Goal: Task Accomplishment & Management: Use online tool/utility

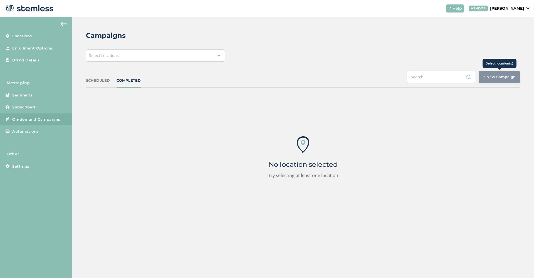
click at [499, 81] on div "+ New Campaign" at bounding box center [499, 77] width 41 height 12
click at [495, 74] on div "+ New Campaign" at bounding box center [499, 77] width 41 height 12
click at [46, 120] on span "On-demand Campaigns" at bounding box center [36, 120] width 48 height 6
click at [492, 76] on div "+ New Campaign" at bounding box center [499, 77] width 41 height 12
click at [183, 59] on div "Select Locations" at bounding box center [155, 56] width 139 height 12
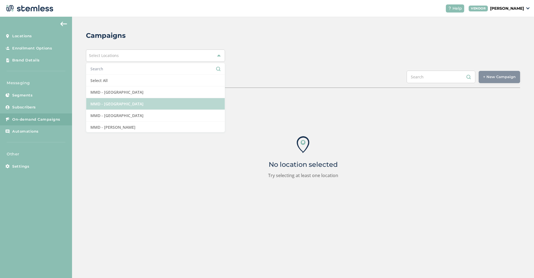
click at [175, 105] on li "MMD - [GEOGRAPHIC_DATA]" at bounding box center [155, 104] width 139 height 12
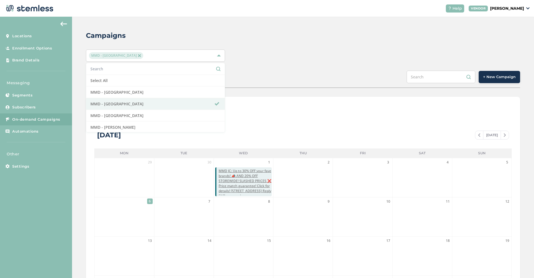
click at [494, 79] on span "+ New Campaign" at bounding box center [499, 77] width 33 height 6
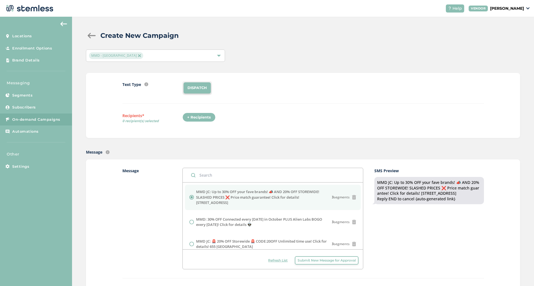
click at [197, 192] on label "MMD JC: Up to 30% OFF your fave brands! 📣 AND 20% OFF STOREWIDE! SLASHED PRICES…" at bounding box center [264, 197] width 136 height 16
drag, startPoint x: 451, startPoint y: 193, endPoint x: 376, endPoint y: 184, distance: 75.4
click at [376, 184] on div "MMD JC: Up to 30% OFF your fave brands! 📣 AND 20% OFF STOREWIDE! SLASHED PRICES…" at bounding box center [429, 190] width 109 height 27
copy div "MMD JC: Up to 30% OFF your fave brands! 📣 AND 20% OFF STOREWIDE! SLASHED PRICES…"
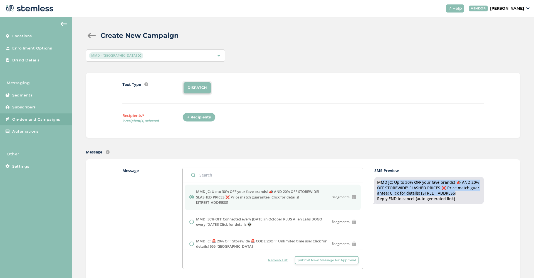
click at [317, 259] on span "Submit New Message for Approval" at bounding box center [327, 260] width 58 height 5
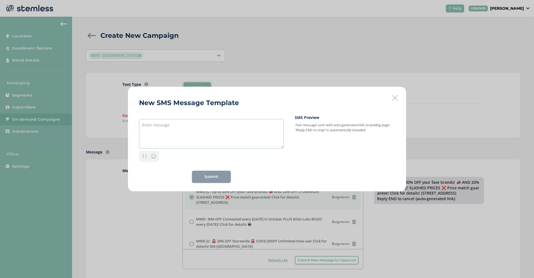
click at [183, 143] on textarea at bounding box center [211, 134] width 145 height 30
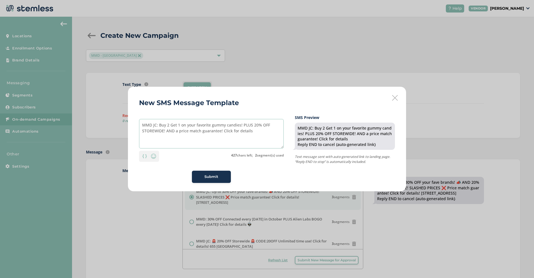
click at [259, 133] on textarea "MMD JC: Buy 2 Get 1 on your favorite gummy candies! PLUS 20% OFF STOREWIDE! AND…" at bounding box center [211, 134] width 145 height 30
paste textarea "655 Newark Ave"
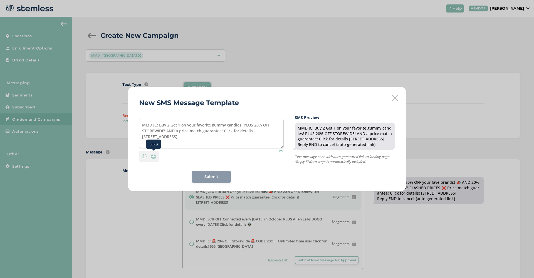
click at [154, 156] on img at bounding box center [153, 156] width 7 height 7
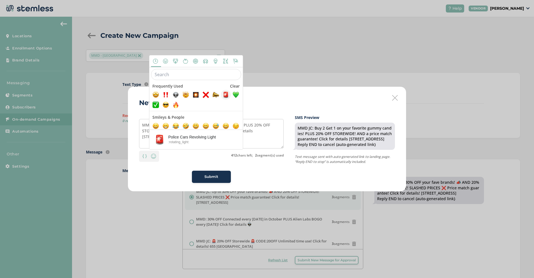
click at [227, 98] on span at bounding box center [226, 95] width 7 height 7
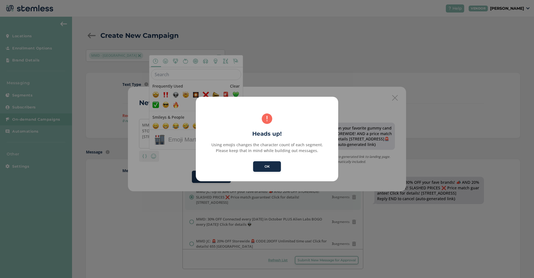
click at [268, 170] on button "OK" at bounding box center [267, 166] width 28 height 11
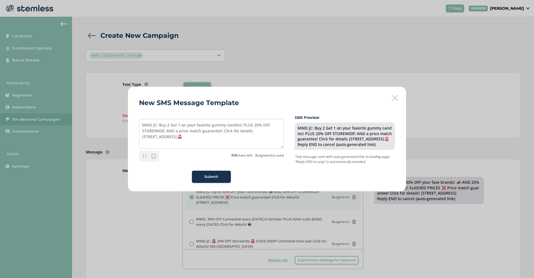
click at [265, 166] on div "MMD JC: Buy 2 Get 1 on your favorite gummy candies! PLUS 20% OFF STOREWIDE! AND…" at bounding box center [211, 149] width 145 height 68
drag, startPoint x: 155, startPoint y: 137, endPoint x: 151, endPoint y: 137, distance: 3.9
click at [151, 137] on textarea "MMD JC: Buy 2 Get 1 on your favorite gummy candies! PLUS 20% OFF STOREWIDE! AND…" at bounding box center [211, 134] width 145 height 30
click at [242, 124] on textarea "MMD JC: Buy 2 Get 1 on your favorite gummy candies! PLUS 20% OFF STOREWIDE! AND…" at bounding box center [211, 134] width 145 height 30
paste textarea "🚨"
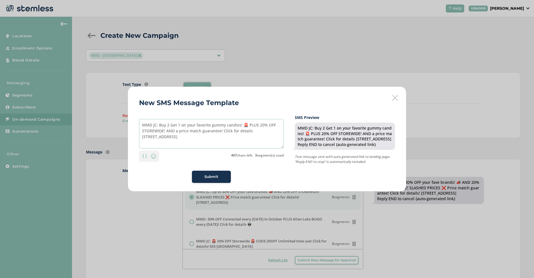
click at [165, 131] on textarea "MMD JC: Buy 2 Get 1 on your favorite gummy candies! 🚨 PLUS 20% OFF STOREWIDE! A…" at bounding box center [211, 134] width 145 height 30
paste textarea "🚨"
click at [230, 132] on textarea "MMD JC: Buy 2 Get 1 on your favorite gummy candies! 🚨 PLUS 20% OFF STOREWIDE! 🚨…" at bounding box center [211, 134] width 145 height 30
type textarea "MMD JC: Buy 2 Get 1 on your favorite gummy candies! 🚨 PLUS 20% OFF STOREWIDE! 🚨…"
click at [158, 156] on div "Emoji" at bounding box center [153, 156] width 9 height 9
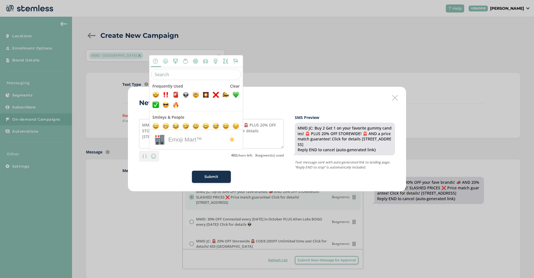
click at [171, 77] on input "text" at bounding box center [196, 74] width 90 height 11
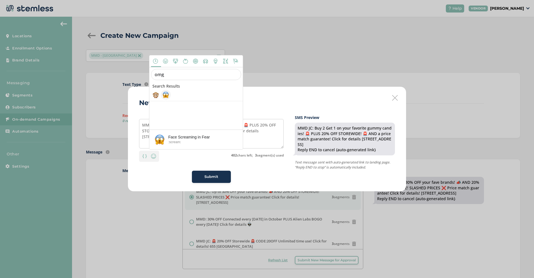
type input "omg"
click at [168, 95] on span at bounding box center [166, 95] width 7 height 7
click at [264, 139] on textarea "MMD JC: Buy 2 Get 1 on your favorite gummy candies! 🚨 PLUS 20% OFF STOREWIDE! 🚨…" at bounding box center [211, 134] width 145 height 30
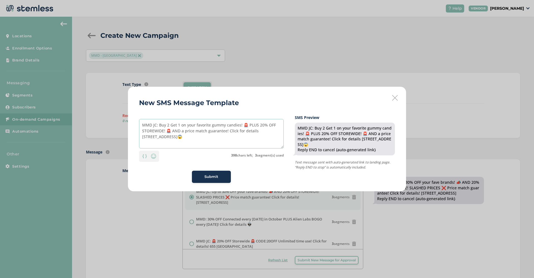
click at [258, 142] on textarea "MMD JC: Buy 2 Get 1 on your favorite gummy candies! 🚨 PLUS 20% OFF STOREWIDE! 🚨…" at bounding box center [211, 134] width 145 height 30
drag, startPoint x: 151, startPoint y: 137, endPoint x: 154, endPoint y: 137, distance: 3.1
click at [154, 137] on textarea "MMD JC: Buy 2 Get 1 on your favorite gummy candies! 🚨 PLUS 20% OFF STOREWIDE! 🚨…" at bounding box center [211, 134] width 145 height 30
click at [228, 132] on textarea "MMD JC: Buy 2 Get 1 on your favorite gummy candies! 🚨 PLUS 20% OFF STOREWIDE! 🚨…" at bounding box center [211, 134] width 145 height 30
paste textarea "😱"
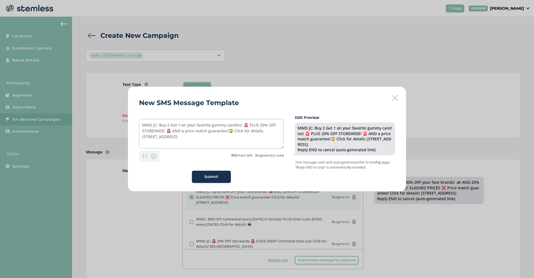
click at [230, 131] on textarea "MMD JC: Buy 2 Get 1 on your favorite gummy candies! 🚨 PLUS 20% OFF STOREWIDE! 🚨…" at bounding box center [211, 134] width 145 height 30
click at [263, 131] on textarea "MMD JC: Buy 2 Get 1 on your favorite gummy candies! 🚨 PLUS 20% OFF STOREWIDE! 🚨…" at bounding box center [211, 134] width 145 height 30
click at [208, 180] on span "Submit" at bounding box center [212, 177] width 14 height 6
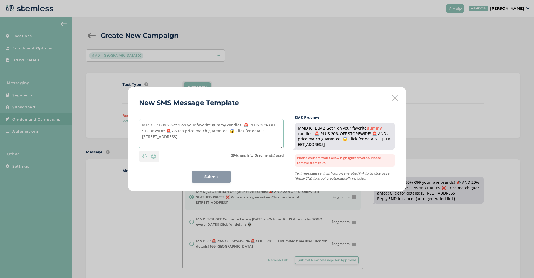
click at [215, 132] on textarea "MMD JC: Buy 2 Get 1 on your favorite gummy candies! 🚨 PLUS 20% OFF STOREWIDE! 🚨…" at bounding box center [211, 134] width 145 height 30
drag, startPoint x: 225, startPoint y: 126, endPoint x: 210, endPoint y: 126, distance: 15.3
click at [210, 126] on textarea "MMD JC: Buy 2 Get 1 on your favorite gummy candies! 🚨 PLUS 20% OFF STOREWIDE! 🚨…" at bounding box center [211, 134] width 145 height 30
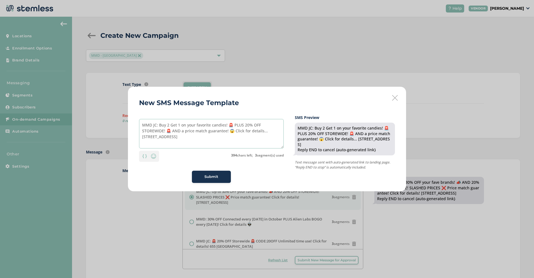
click at [203, 141] on textarea "MMD JC: Buy 2 Get 1 on your favorite candies! 🚨 PLUS 20% OFF STOREWIDE! 🚨 AND a…" at bounding box center [211, 134] width 145 height 30
click at [211, 125] on textarea "MMD JC: Buy 2 Get 1 on your favorite candies! 🚨 PLUS 20% OFF STOREWIDE! 🚨 AND a…" at bounding box center [211, 134] width 145 height 30
click at [191, 139] on textarea "MMD JC: Buy 2 Get 1 on your favorite jelly candies! 🚨 PLUS 20% OFF STOREWIDE! 🚨…" at bounding box center [211, 134] width 145 height 30
drag, startPoint x: 165, startPoint y: 138, endPoint x: 130, endPoint y: 126, distance: 36.8
click at [130, 126] on div "New SMS Message Template MMD JC: Buy 2 Get 1 on your favorite jelly candies! 🚨 …" at bounding box center [267, 139] width 278 height 105
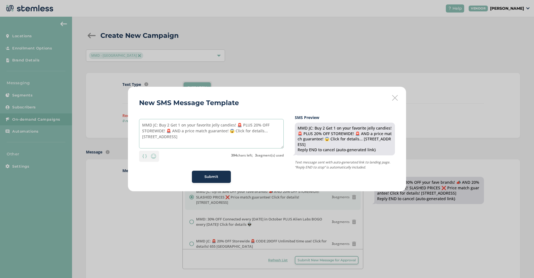
type textarea "MMD JC: Buy 2 Get 1 on your favorite jelly candies! 🚨 PLUS 20% OFF STOREWIDE! 🚨…"
click at [213, 174] on span "Submit" at bounding box center [212, 177] width 14 height 6
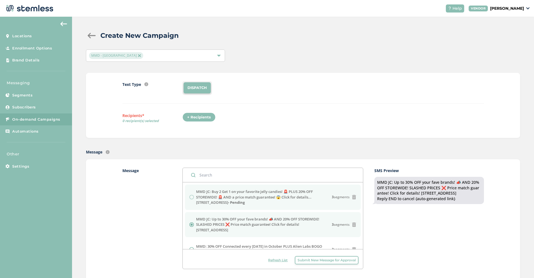
click at [201, 197] on label "MMD JC: Buy 2 Get 1 on your favorite jelly candies! 🚨 PLUS 20% OFF STOREWIDE! 🚨…" at bounding box center [264, 197] width 136 height 16
click at [191, 198] on div "MMD JC: Buy 2 Get 1 on your favorite jelly candies! 🚨 PLUS 20% OFF STOREWIDE! 🚨…" at bounding box center [273, 197] width 167 height 16
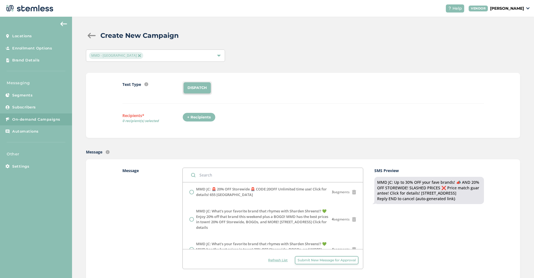
scroll to position [80, 0]
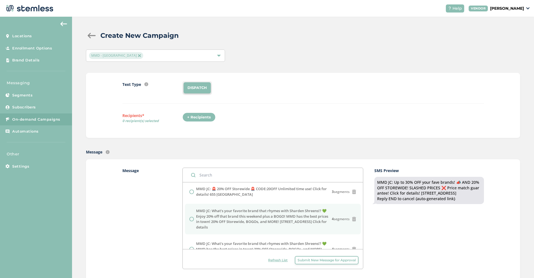
click at [208, 215] on label "MMD JC: What's your favorite brand that rhymes with Sharden Shreens!? 💚 Enjoy 2…" at bounding box center [264, 219] width 136 height 22
radio input "false"
radio input "true"
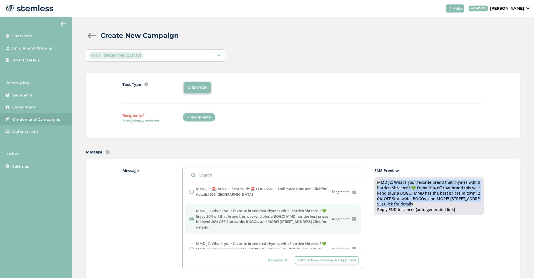
drag, startPoint x: 401, startPoint y: 205, endPoint x: 373, endPoint y: 183, distance: 35.1
click at [373, 183] on div "Message MMD JC: Buy 2 Get 1 on your favorite jelly candies! 🚨 PLUS 20% OFF STOR…" at bounding box center [303, 223] width 362 height 111
copy div "MMD JC: What's your favorite brand that rhymes with Sharden Shreens!? 💚 Enjoy 2…"
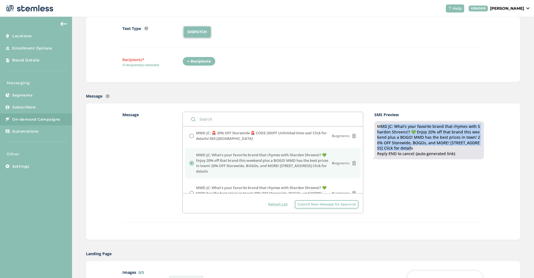
scroll to position [58, 0]
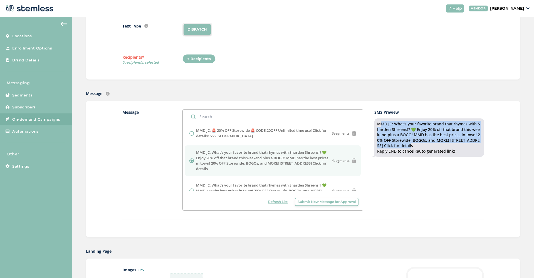
click at [309, 203] on span "Submit New Message for Approval" at bounding box center [327, 202] width 58 height 5
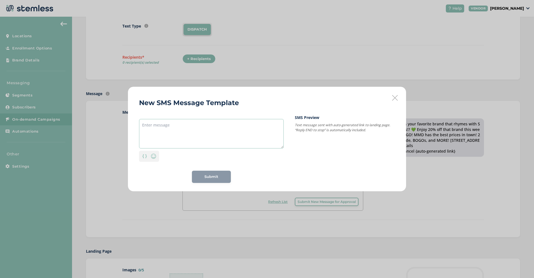
click at [169, 135] on textarea at bounding box center [211, 134] width 145 height 30
paste textarea "MMD JC: What's your favorite brand that rhymes with Sharden Shreens!? 💚 Enjoy 2…"
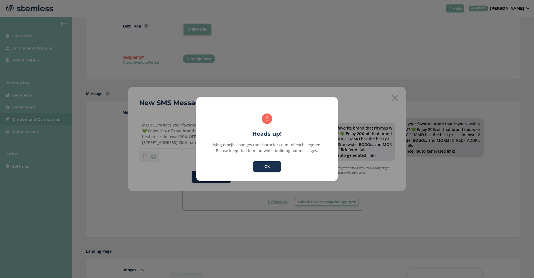
click at [159, 126] on div "× ! Heads up! Using emojis changes the character count of each segment. Please …" at bounding box center [267, 139] width 534 height 278
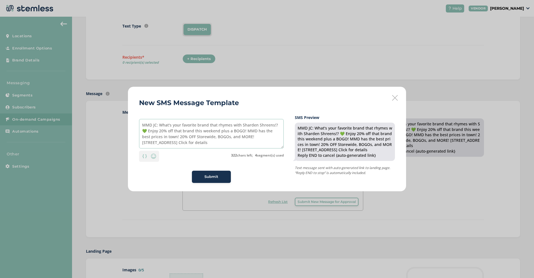
click at [201, 133] on textarea "MMD JC: What's your favorite brand that rhymes with Sharden Shreens!? 💚 Enjoy 2…" at bounding box center [211, 134] width 145 height 30
click at [149, 131] on textarea "MMD JC: What's your favorite brand that rhymes with Sharden Shreens!? 💚 Enjoy 2…" at bounding box center [211, 134] width 145 height 30
drag, startPoint x: 160, startPoint y: 131, endPoint x: 175, endPoint y: 132, distance: 14.5
click at [175, 132] on textarea "MMD JC: What's your favorite brand that rhymes with Sharden Shreens!? 💚 Enjoy 2…" at bounding box center [211, 134] width 145 height 30
click at [226, 132] on textarea "MMD JC: What's your favorite brand that rhymes with Sharden Shreens!? 💚 Enjoy a…" at bounding box center [211, 134] width 145 height 30
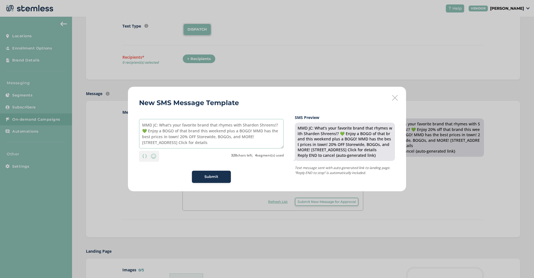
drag, startPoint x: 226, startPoint y: 131, endPoint x: 252, endPoint y: 133, distance: 25.7
click at [252, 133] on textarea "MMD JC: What's your favorite brand that rhymes with Sharden Shreens!? 💚 Enjoy a…" at bounding box center [211, 134] width 145 height 30
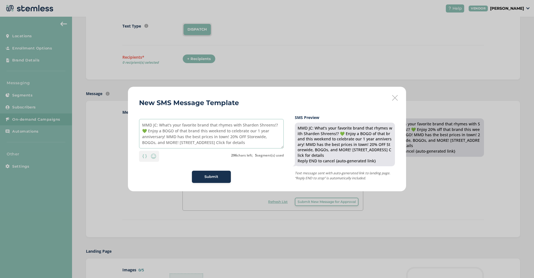
click at [147, 131] on textarea "MMD JC: What's your favorite brand that rhymes with Sharden Shreens!? 💚 Enjoy a…" at bounding box center [211, 134] width 145 height 30
click at [166, 137] on textarea "MMD JC: What's your favorite brand that rhymes with Sharden Shreens!? 💚 Enjoy a…" at bounding box center [211, 134] width 145 height 30
paste textarea "💚"
drag, startPoint x: 240, startPoint y: 144, endPoint x: 121, endPoint y: 104, distance: 126.0
click at [121, 104] on div "New SMS Message Template MMD JC: What's your favorite brand that rhymes with Sh…" at bounding box center [267, 139] width 534 height 278
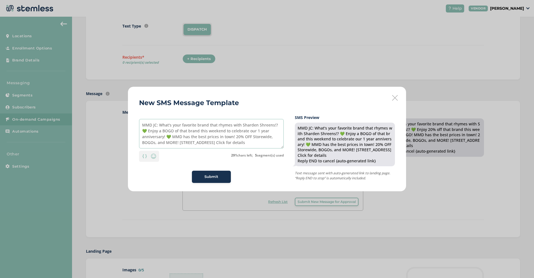
type textarea "MMD JC: What's your favorite brand that rhymes with Sharden Shreens!? 💚 Enjoy a…"
click at [203, 179] on div "Submit" at bounding box center [211, 177] width 30 height 6
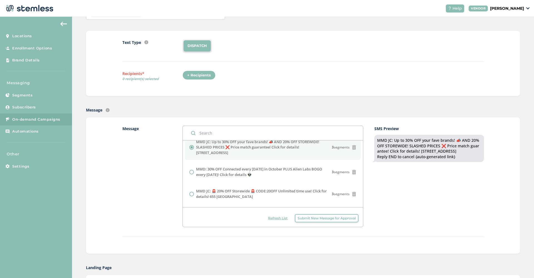
scroll to position [70, 0]
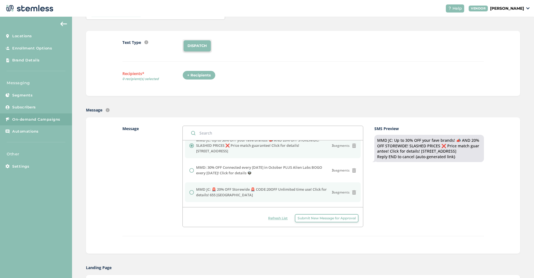
click at [243, 187] on label "MMD JC: 🚨 20% OFF Storewide 🚨 CODE:20OFF Unlimited time use! Click for details!…" at bounding box center [264, 192] width 136 height 11
radio input "false"
radio input "true"
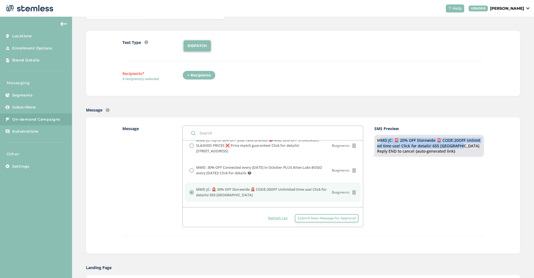
drag, startPoint x: 463, startPoint y: 145, endPoint x: 375, endPoint y: 141, distance: 88.0
click at [375, 141] on div "MMD JC: 🚨 20% OFF Storewide 🚨 CODE:20OFF Unlimited time use! Click for details!…" at bounding box center [429, 146] width 109 height 22
copy div "MMD JC: 🚨 20% OFF Storewide 🚨 CODE:20OFF Unlimited time use! Click for details!…"
click at [336, 218] on span "Submit New Message for Approval" at bounding box center [327, 218] width 58 height 5
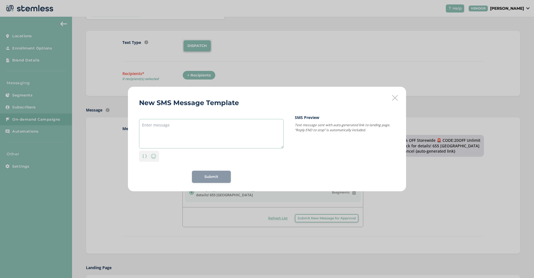
click at [202, 144] on textarea at bounding box center [211, 134] width 145 height 30
paste textarea "MMD JC: 🚨 20% OFF Storewide 🚨 CODE:20OFF Unlimited time use! Click for details!…"
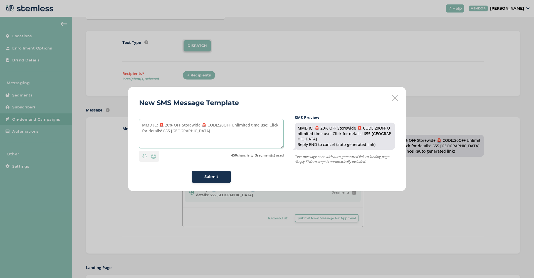
click at [186, 131] on textarea "MMD JC: 🚨 20% OFF Storewide 🚨 CODE:20OFF Unlimited time use! Click for details!…" at bounding box center [211, 134] width 145 height 30
drag, startPoint x: 209, startPoint y: 125, endPoint x: 269, endPoint y: 126, distance: 59.3
click at [269, 126] on textarea "MMD JC: 🚨 20% OFF Storewide 🚨 CODE:20OFF Unlimited time use! Click for details!…" at bounding box center [211, 134] width 145 height 30
click at [219, 126] on textarea "MMD JC: 🚨 20% OFF Storewide 🚨 BOGO and MORE EVERY DAY Click for details! 655 Ne…" at bounding box center [211, 134] width 145 height 30
drag, startPoint x: 191, startPoint y: 131, endPoint x: 113, endPoint y: 123, distance: 77.8
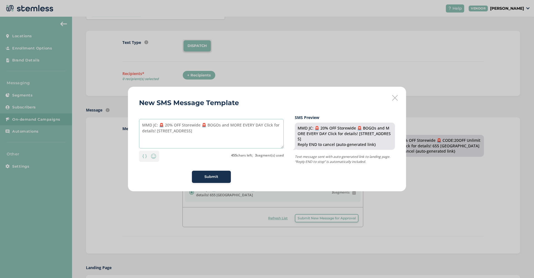
click at [113, 123] on div "New SMS Message Template MMD JC: 🚨 20% OFF Storewide 🚨 BOGOs and MORE EVERY DAY…" at bounding box center [267, 139] width 534 height 278
type textarea "MMD JC: 🚨 20% OFF Storewide 🚨 BOGOs and MORE EVERY DAY Click for details! [STRE…"
click at [215, 182] on button "Submit" at bounding box center [211, 177] width 39 height 12
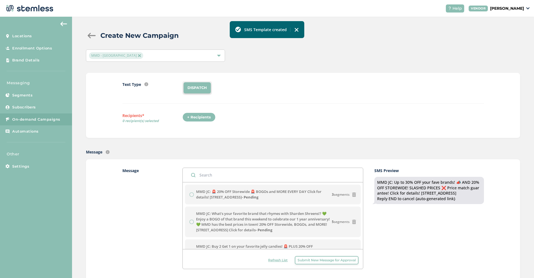
scroll to position [0, 0]
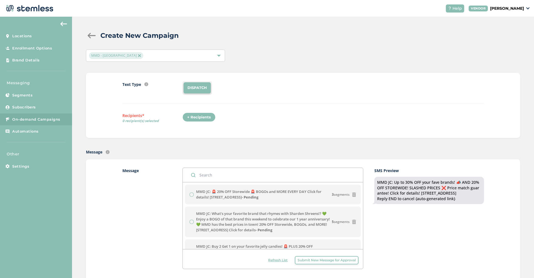
click at [336, 260] on span "Submit New Message for Approval" at bounding box center [327, 260] width 58 height 5
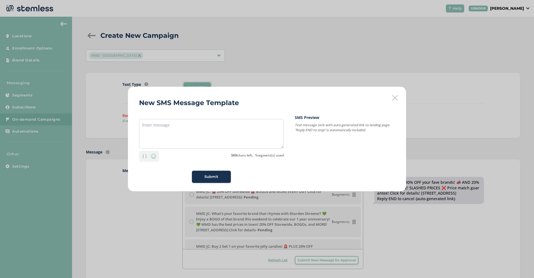
click at [395, 96] on icon at bounding box center [395, 98] width 6 height 6
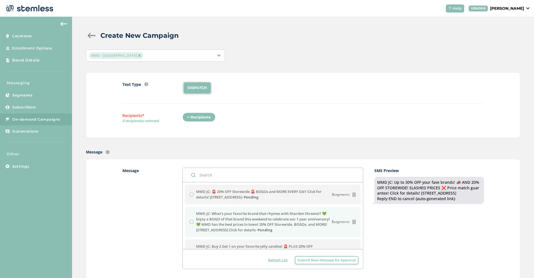
click at [255, 226] on label "MMD JC: What's your favorite brand that rhymes with Sharden Shreens!? 💚 Enjoy a…" at bounding box center [264, 222] width 136 height 22
drag, startPoint x: 196, startPoint y: 216, endPoint x: 224, endPoint y: 222, distance: 28.8
click at [224, 222] on div "MMD JC: What's your favorite brand that rhymes with Sharden Shreens!? 💚 Enjoy a…" at bounding box center [273, 222] width 167 height 22
click at [239, 223] on label "MMD JC: What's your favorite brand that rhymes with Sharden Shreens!? 💚 Enjoy a…" at bounding box center [264, 222] width 136 height 22
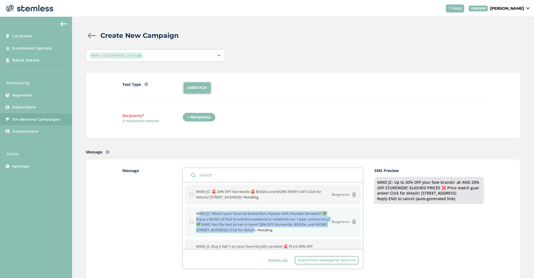
drag, startPoint x: 197, startPoint y: 212, endPoint x: 252, endPoint y: 231, distance: 58.5
click at [252, 231] on label "MMD JC: What's your favorite brand that rhymes with Sharden Shreens!? 💚 Enjoy a…" at bounding box center [264, 222] width 136 height 22
copy label "MMD JC: What's your favorite brand that rhymes with Sharden Shreens!? 💚 Enjoy a…"
click at [316, 262] on span "Submit New Message for Approval" at bounding box center [327, 260] width 58 height 5
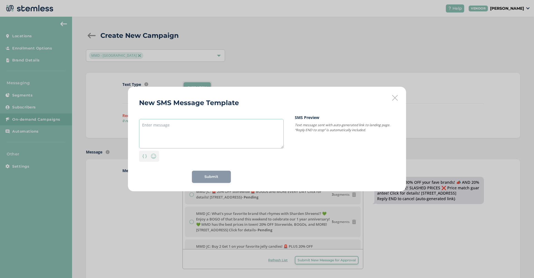
click at [187, 144] on textarea at bounding box center [211, 134] width 145 height 30
paste textarea "MMD JC: What's your favorite brand that rhymes with Sharden Shreens!? 💚 Enjoy a…"
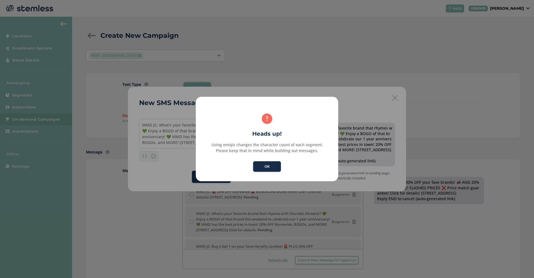
click at [261, 169] on button "OK" at bounding box center [267, 166] width 28 height 11
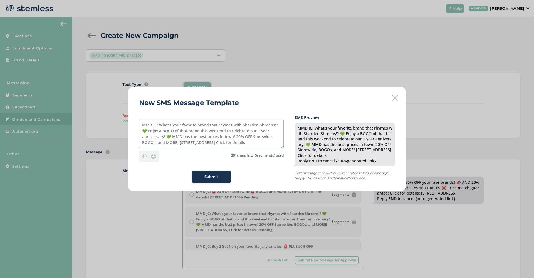
drag, startPoint x: 277, startPoint y: 126, endPoint x: 166, endPoint y: 126, distance: 111.0
click at [166, 126] on textarea "MMD JC: What's your favorite brand that rhymes with Sharden Shreens!? 💚 Enjoy a…" at bounding box center [211, 134] width 145 height 30
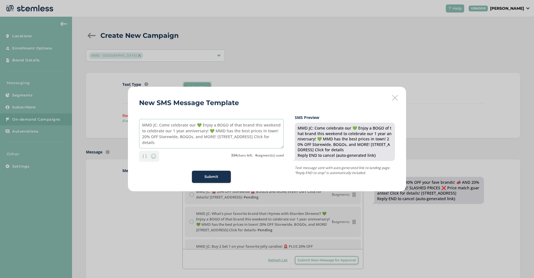
drag, startPoint x: 173, startPoint y: 130, endPoint x: 208, endPoint y: 131, distance: 35.6
click at [208, 131] on textarea "MMD JC: Come celebrate our 💚 Enjoy a BOGO of that brand this weekend to celebra…" at bounding box center [211, 134] width 145 height 30
click at [196, 125] on textarea "MMD JC: Come celebrate our 💚 Enjoy a BOGO of that brand this weekend to celebra…" at bounding box center [211, 134] width 145 height 30
paste textarea "1 year anniversary!"
drag, startPoint x: 209, startPoint y: 131, endPoint x: 268, endPoint y: 124, distance: 58.9
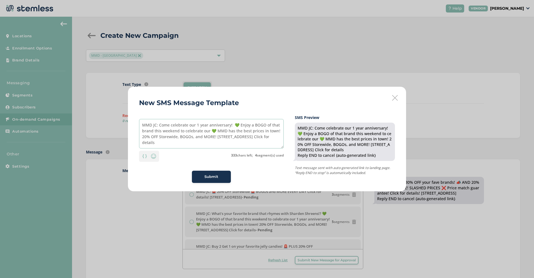
click at [268, 124] on textarea "MMD JC: Come celebrate our 1 year anniversary! 💚 Enjoy a BOGO of that brand thi…" at bounding box center [211, 134] width 145 height 30
drag, startPoint x: 198, startPoint y: 137, endPoint x: 258, endPoint y: 131, distance: 60.2
click at [258, 131] on textarea "MMD JC: Come celebrate our 1 year anniversary! 💚 Enjoy a BOGO deals and 20% OFF…" at bounding box center [211, 134] width 145 height 30
drag, startPoint x: 240, startPoint y: 137, endPoint x: 115, endPoint y: 116, distance: 127.1
click at [115, 116] on div "New SMS Message Template MMD JC: Come celebrate our 1 year anniversary! 💚 Enjoy…" at bounding box center [267, 139] width 534 height 278
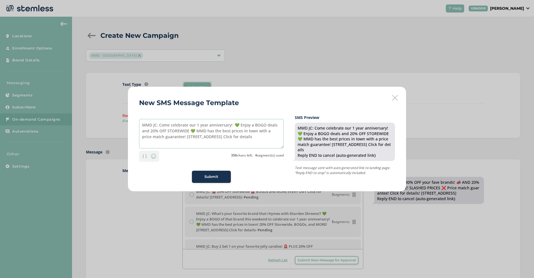
type textarea "MMD JC: Come celebrate our 1 year anniversary! 💚 Enjoy a BOGO deals and 20% OFF…"
click at [209, 176] on span "Submit" at bounding box center [212, 177] width 14 height 6
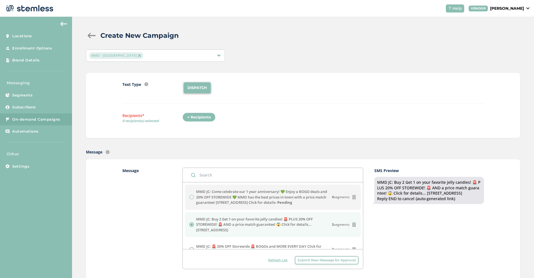
click at [328, 260] on span "Submit New Message for Approval" at bounding box center [327, 260] width 58 height 5
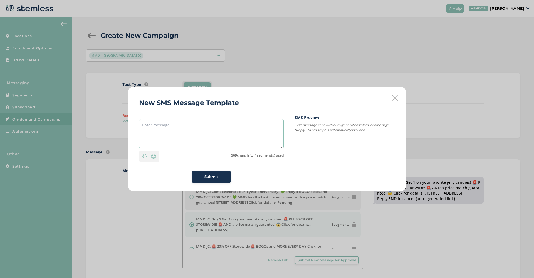
click at [203, 134] on textarea at bounding box center [211, 134] width 145 height 30
click at [394, 97] on icon at bounding box center [395, 98] width 6 height 6
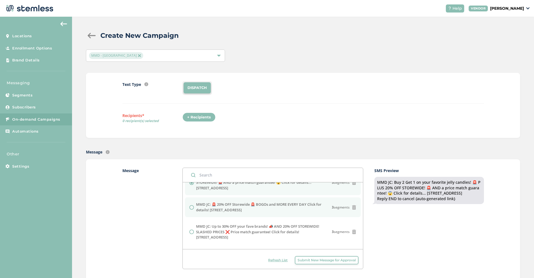
scroll to position [43, 0]
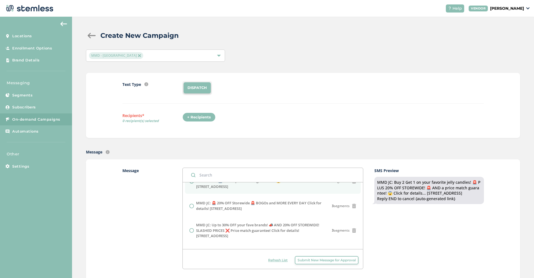
click at [320, 263] on button "Submit New Message for Approval" at bounding box center [327, 260] width 64 height 8
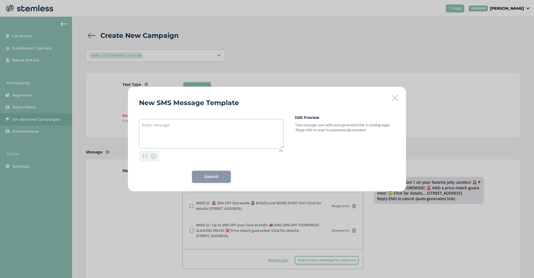
click at [158, 134] on textarea at bounding box center [211, 134] width 145 height 30
paste textarea "MMD JC: 🚨 20% OFF Storewide 🚨 BOGOs and MORE EVERY DAY Click for details! [STRE…"
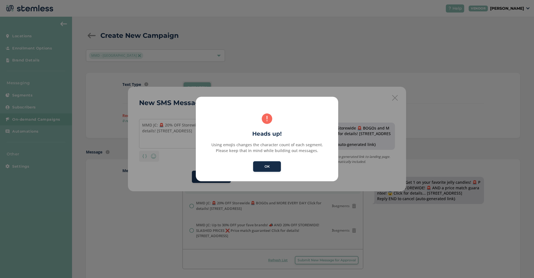
click at [261, 167] on button "OK" at bounding box center [267, 166] width 28 height 11
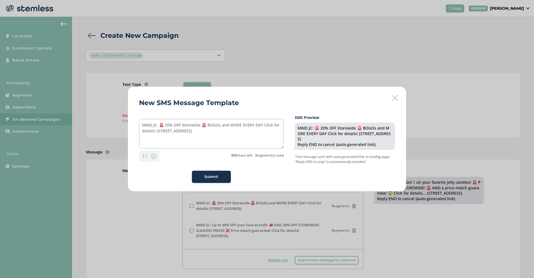
click at [160, 126] on textarea "MMD JC: 🚨 20% OFF Storewide 🚨 BOGOs and MORE EVERY DAY Click for details! [STRE…" at bounding box center [211, 134] width 145 height 30
click at [154, 157] on img at bounding box center [153, 156] width 7 height 7
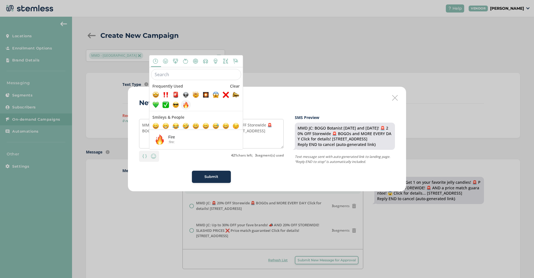
click at [187, 108] on span at bounding box center [186, 105] width 7 height 7
click at [264, 133] on textarea "MMD JC: BOGO Botanist today and tomorrow! 🚨 20% OFF Storewide 🚨 BOGOs and MORE …" at bounding box center [211, 134] width 145 height 30
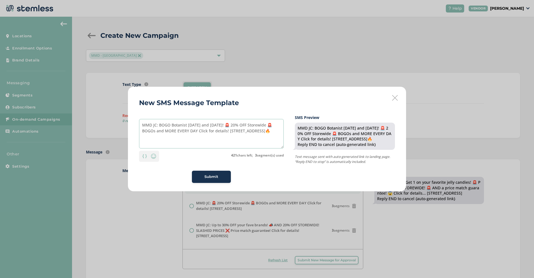
click at [258, 132] on textarea "MMD JC: BOGO Botanist today and tomorrow! 🚨 20% OFF Storewide 🚨 BOGOs and MORE …" at bounding box center [211, 134] width 145 height 30
click at [231, 125] on textarea "MMD JC: BOGO Botanist today and tomorrow! 🚨 20% OFF Storewide 🚨 BOGOs and MORE …" at bounding box center [211, 134] width 145 height 30
paste textarea
click at [275, 124] on textarea "MMD JC: BOGO Botanist today and tomorrow! 🔥 20% OFF Storewide 🚨 BOGOs and MORE …" at bounding box center [211, 134] width 145 height 30
paste textarea
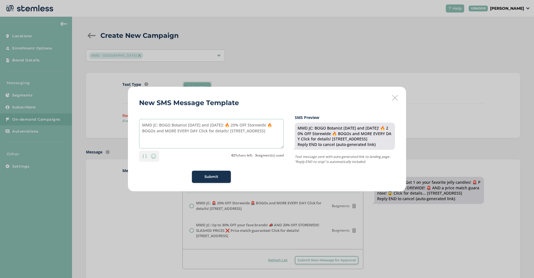
click at [272, 127] on textarea "MMD JC: BOGO Botanist today and tomorrow! 🔥 20% OFF Storewide 🔥 BOGOs and MORE …" at bounding box center [211, 134] width 145 height 30
click at [197, 131] on textarea "MMD JC: BOGO Botanist today and tomorrow! 🔥 20% OFF Storewide🔥 BOGOs and MORE E…" at bounding box center [211, 134] width 145 height 30
drag, startPoint x: 199, startPoint y: 131, endPoint x: 228, endPoint y: 132, distance: 29.2
click at [228, 132] on textarea "MMD JC: BOGO Botanist today and tomorrow! 🔥 20% OFF Storewide🔥 BOGOs and MORE E…" at bounding box center [211, 134] width 145 height 30
click at [231, 130] on textarea "MMD JC: BOGO Botanist today and tomorrow! 🔥 20% OFF Storewide🔥 BOGOs and MORE E…" at bounding box center [211, 134] width 145 height 30
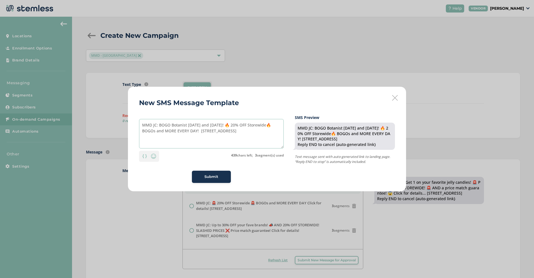
paste textarea "Click for details!"
type textarea "MMD JC: BOGO Botanist [DATE] and [DATE]! 🔥 20% OFF Storewide🔥 BOGOs and MORE EV…"
click at [216, 179] on span "Submit" at bounding box center [212, 177] width 14 height 6
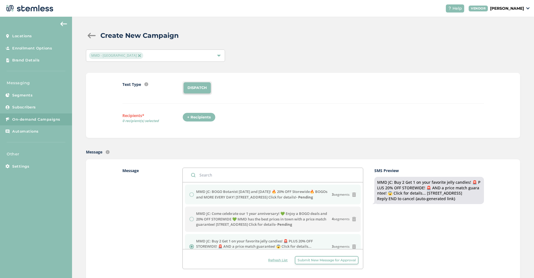
click at [230, 196] on label "MMD JC: BOGO Botanist today and tomorrow! 🔥 20% OFF Storewide🔥 BOGOs and MORE E…" at bounding box center [264, 194] width 136 height 11
drag, startPoint x: 294, startPoint y: 197, endPoint x: 197, endPoint y: 192, distance: 97.0
click at [197, 192] on label "MMD JC: BOGO Botanist today and tomorrow! 🔥 20% OFF Storewide🔥 BOGOs and MORE E…" at bounding box center [264, 194] width 136 height 11
copy label "MMD JC: BOGO Botanist [DATE] and [DATE]! 🔥 20% OFF Storewide🔥 BOGOs and MORE EV…"
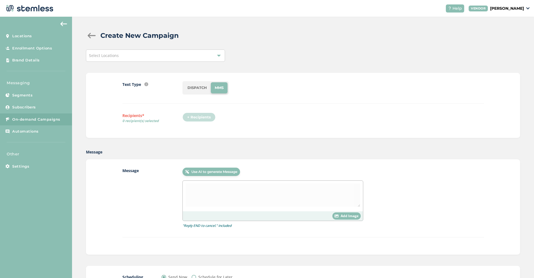
click at [213, 58] on div "Select Locations" at bounding box center [155, 56] width 139 height 12
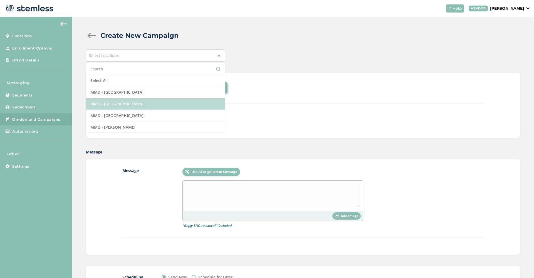
click at [194, 102] on li "MMD - [GEOGRAPHIC_DATA]" at bounding box center [155, 104] width 139 height 12
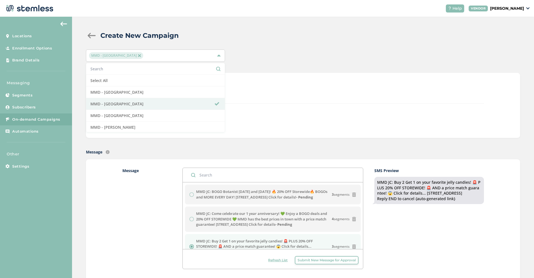
click at [301, 106] on div "Text Type SMS : A cost effective way to reach your customers. Send a intro text…" at bounding box center [303, 105] width 362 height 48
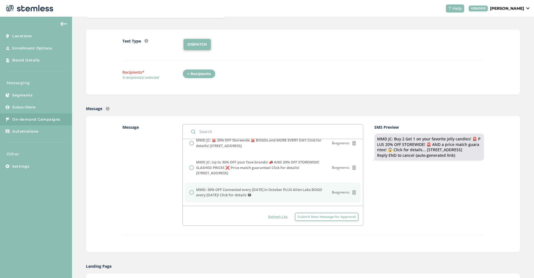
scroll to position [85, 0]
click at [197, 187] on label "MMD: 30% OFF Connected every [DATE] in October PLUS Alien Labs BOGO every [DATE…" at bounding box center [264, 192] width 136 height 11
radio input "false"
radio input "true"
drag, startPoint x: 198, startPoint y: 181, endPoint x: 262, endPoint y: 188, distance: 64.1
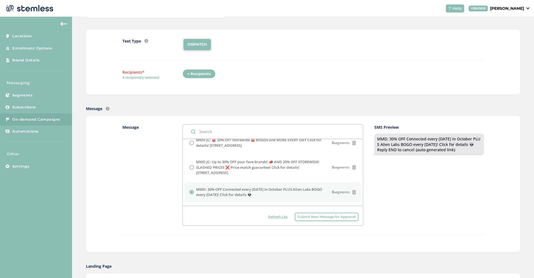
click at [262, 188] on label "MMD: 30% OFF Connected every [DATE] in October PLUS Alien Labs BOGO every [DATE…" at bounding box center [264, 192] width 136 height 11
copy label "MMD: 30% OFF Connected every [DATE] in October PLUS Alien Labs BOGO every [DATE…"
click at [331, 215] on span "Submit New Message for Approval" at bounding box center [327, 217] width 58 height 5
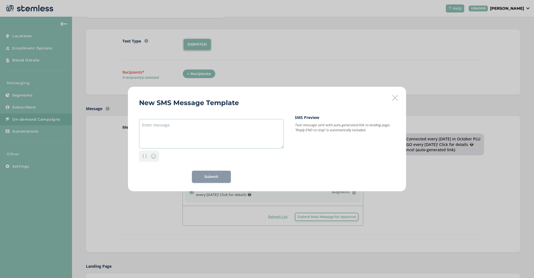
click at [174, 141] on textarea at bounding box center [211, 134] width 145 height 30
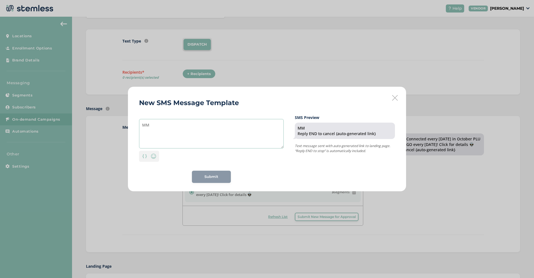
type textarea "M"
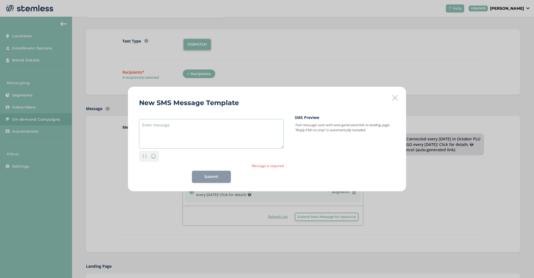
paste textarea "10/17 10/21"
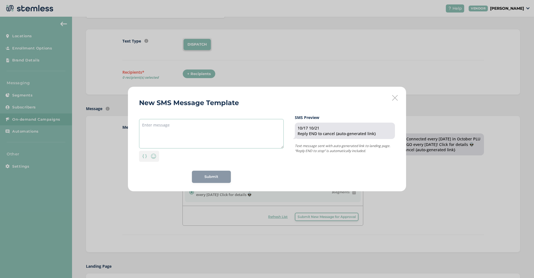
type textarea "10/17 10/21"
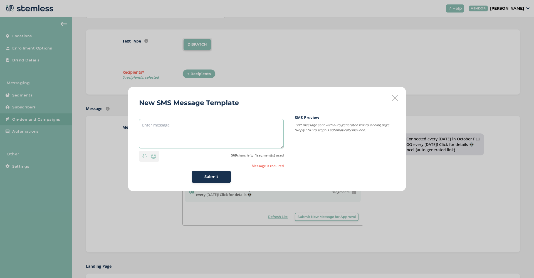
click at [143, 128] on textarea at bounding box center [211, 134] width 145 height 30
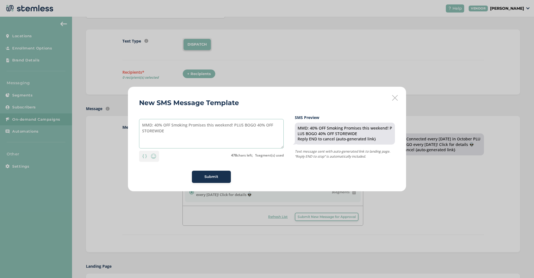
click at [186, 126] on textarea "MMD: 40% OFF Smoking Promises this weekend! PLUS BOGO 40% OFF STOREWIDE" at bounding box center [211, 134] width 145 height 30
click at [168, 133] on textarea "MMD: 40% OFF Smokin Promises this weekend! PLUS BOGO 40% OFF STOREWIDE" at bounding box center [211, 134] width 145 height 30
click at [230, 126] on textarea "MMD: 40% OFF Smokin Promises this weekend! PLUS BOGO 40% OFF STOREWIDE" at bounding box center [211, 134] width 145 height 30
type textarea "MMD: 40% OFF Smokin Promises this weekend! PLUS BOGO 40% OFF STOREWIDE"
click at [154, 158] on img at bounding box center [153, 156] width 7 height 7
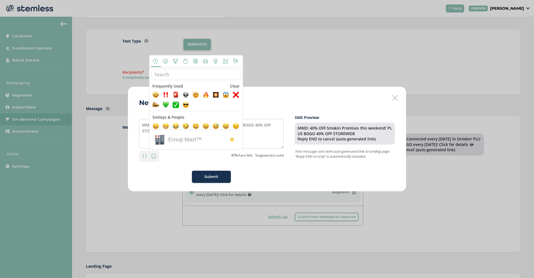
click at [165, 79] on input "text" at bounding box center [196, 74] width 90 height 11
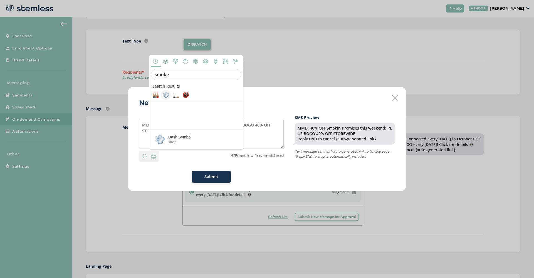
type input "smoke"
click at [164, 95] on span at bounding box center [166, 95] width 7 height 7
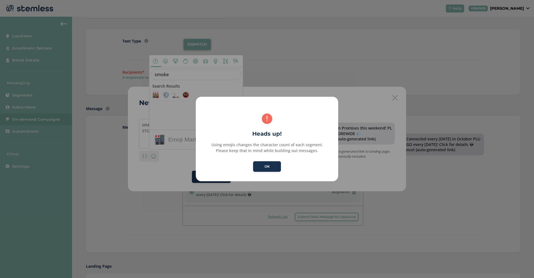
click at [254, 132] on h2 "Heads up!" at bounding box center [267, 134] width 142 height 8
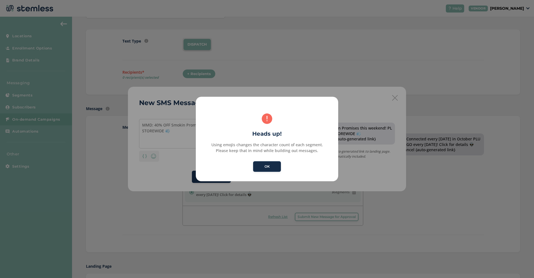
click at [267, 166] on button "OK" at bounding box center [267, 166] width 28 height 11
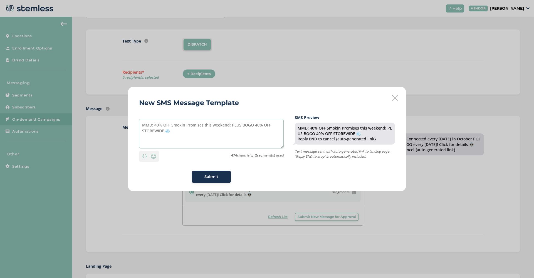
drag, startPoint x: 166, startPoint y: 132, endPoint x: 169, endPoint y: 132, distance: 3.3
click at [169, 132] on textarea "MMD: 40% OFF Smokin Promises this weekend! PLUS BOGO 40% OFF STOREWIDE 💨" at bounding box center [211, 134] width 145 height 30
click at [230, 125] on textarea "MMD: 40% OFF Smokin Promises this weekend! PLUS BOGO 40% OFF STOREWIDE" at bounding box center [211, 134] width 145 height 30
paste textarea "💨"
click at [172, 134] on textarea "MMD: 40% OFF Smokin Promises this weekend! 💨 PLUS BOGO 40% OFF STOREWIDE" at bounding box center [211, 134] width 145 height 30
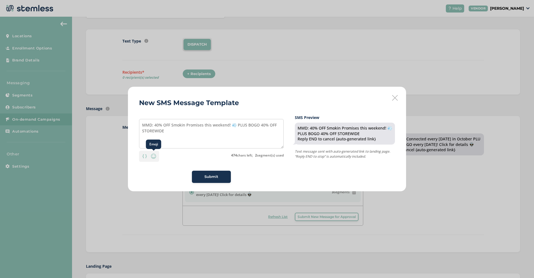
click at [154, 155] on img at bounding box center [153, 156] width 7 height 7
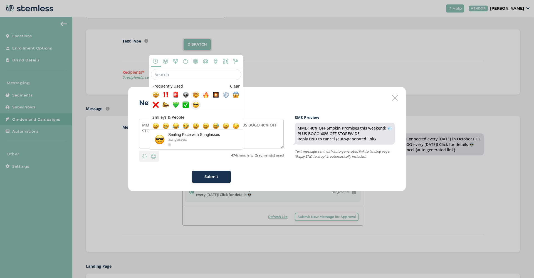
click at [196, 108] on span at bounding box center [196, 105] width 7 height 7
click at [269, 140] on textarea "MMD: 40% OFF Smokin Promises this weekend! 💨 PLUS BOGO 40% OFF STOREWIDE 😎" at bounding box center [211, 134] width 145 height 30
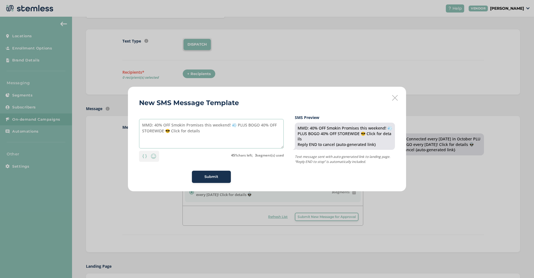
drag, startPoint x: 197, startPoint y: 132, endPoint x: 115, endPoint y: 120, distance: 82.7
click at [115, 120] on div "New SMS Message Template MMD: 40% OFF Smokin Promises this weekend! 💨 PLUS BOGO…" at bounding box center [267, 139] width 534 height 278
type textarea "MMD: 40% OFF Smokin Promises this weekend! 💨 PLUS BOGO 40% OFF STOREWIDE 😎 Clic…"
click at [212, 180] on span "Submit" at bounding box center [212, 177] width 14 height 6
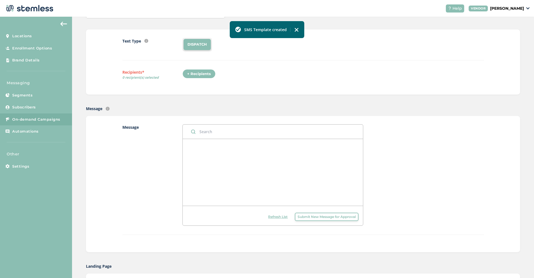
scroll to position [0, 0]
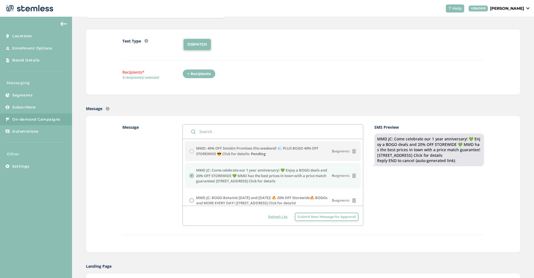
click at [320, 216] on span "Submit New Message for Approval" at bounding box center [327, 217] width 58 height 5
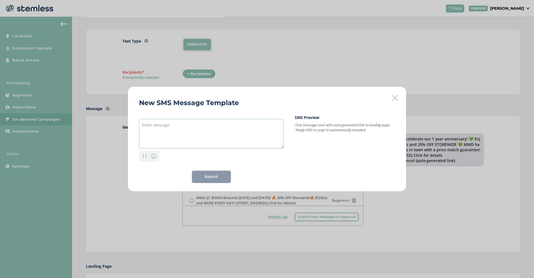
click at [183, 128] on textarea at bounding box center [211, 134] width 145 height 30
paste textarea "MMD: 40% OFF Smokin Promises this weekend! 💨 PLUS BOGO 40% OFF STOREWIDE 😎 Clic…"
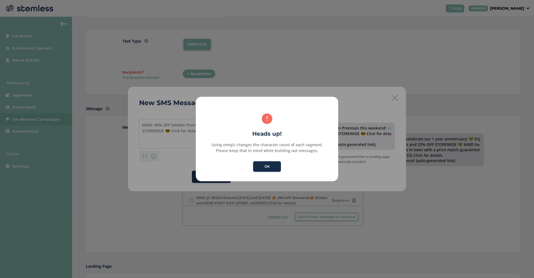
click at [263, 168] on button "OK" at bounding box center [267, 166] width 28 height 11
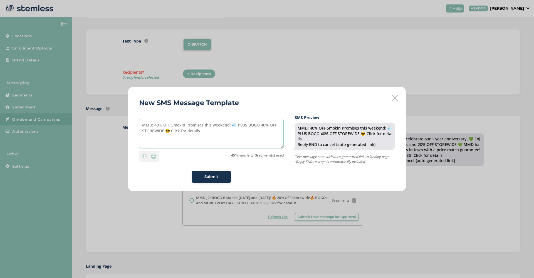
click at [158, 124] on textarea "MMD: 40% OFF Smokin Promises this weekend! 💨 PLUS BOGO 40% OFF STOREWIDE 😎 Clic…" at bounding box center [211, 134] width 145 height 30
drag, startPoint x: 171, startPoint y: 125, endPoint x: 202, endPoint y: 126, distance: 30.1
click at [202, 126] on textarea "MMD: 25% OFF Smokin Promises this weekend! 💨 PLUS BOGO 40% OFF STOREWIDE 😎 Clic…" at bounding box center [211, 134] width 145 height 30
drag, startPoint x: 274, startPoint y: 125, endPoint x: 271, endPoint y: 125, distance: 3.1
click at [271, 125] on textarea "MMD: 25% OFF the brand new exclusive brand Stereo this weekend! 💨 PLUS BOGO 40%…" at bounding box center [211, 134] width 145 height 30
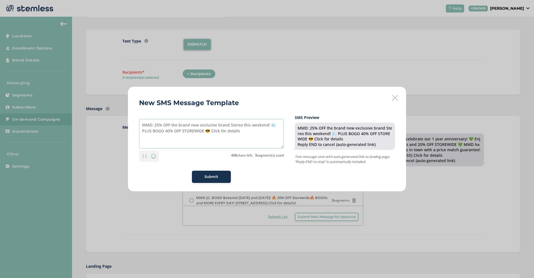
click at [244, 131] on textarea "MMD: 25% OFF the brand new exclusive brand Stereo this weekend! 💨 PLUS BOGO 40%…" at bounding box center [211, 134] width 145 height 30
click at [153, 155] on img at bounding box center [153, 156] width 7 height 7
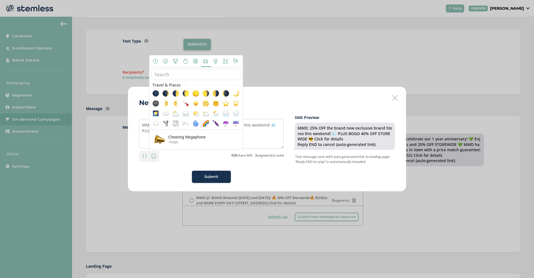
scroll to position [1079, 0]
click at [198, 125] on span at bounding box center [196, 124] width 7 height 7
click at [259, 138] on textarea "MMD: 25% OFF the brand new exclusive brand Stereo this weekend! 💨 PLUS BOGO 40%…" at bounding box center [211, 134] width 145 height 30
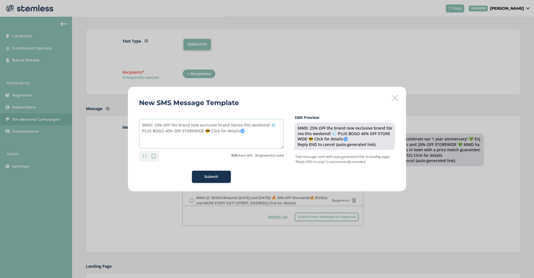
drag, startPoint x: 240, startPoint y: 132, endPoint x: 246, endPoint y: 132, distance: 5.6
click at [246, 132] on textarea "MMD: 25% OFF the brand new exclusive brand Stereo this weekend! 💨 PLUS BOGO 40%…" at bounding box center [211, 134] width 145 height 30
click at [273, 127] on textarea "MMD: 25% OFF the brand new exclusive brand Stereo this weekend! 💨 PLUS BOGO 40%…" at bounding box center [211, 134] width 145 height 30
paste textarea "🌀"
click at [209, 132] on textarea "MMD: 25% OFF the brand new exclusive brand Stereo this weekend! 🌀 PLUS BOGO 40%…" at bounding box center [211, 134] width 145 height 30
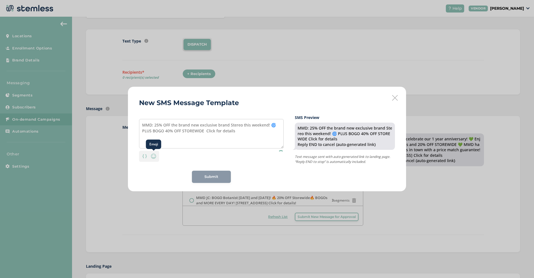
click at [154, 158] on img at bounding box center [153, 156] width 7 height 7
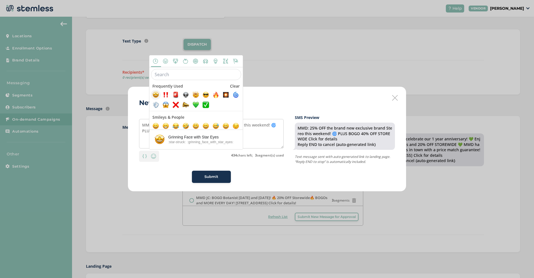
click at [156, 95] on span at bounding box center [156, 95] width 7 height 7
click at [255, 129] on textarea "MMD: 25% OFF the brand new exclusive brand Stereo this weekend! 🌀 PLUS BOGO 40%…" at bounding box center [211, 134] width 145 height 30
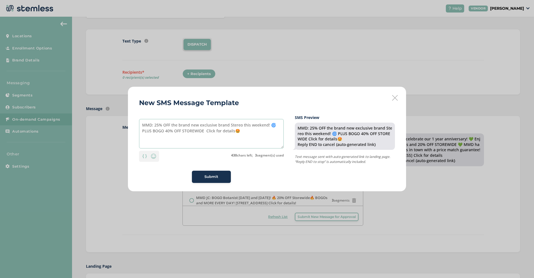
click at [237, 131] on textarea "MMD: 25% OFF the brand new exclusive brand Stereo this weekend! 🌀 PLUS BOGO 40%…" at bounding box center [211, 134] width 145 height 30
click at [206, 132] on textarea "MMD: 25% OFF the brand new exclusive brand Stereo this weekend! 🌀 PLUS BOGO 40%…" at bounding box center [211, 134] width 145 height 30
paste textarea "🤩"
drag, startPoint x: 240, startPoint y: 131, endPoint x: 102, endPoint y: 121, distance: 138.4
click at [102, 121] on div "New SMS Message Template MMD: 25% OFF the brand new exclusive brand Stereo this…" at bounding box center [267, 139] width 534 height 278
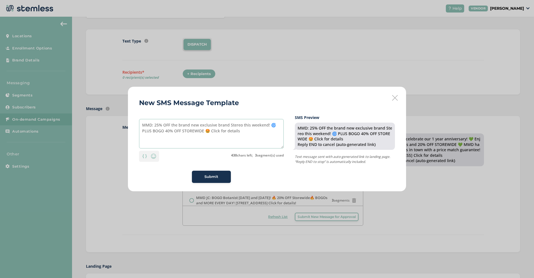
type textarea "MMD: 25% OFF the brand new exclusive brand Stereo this weekend! 🌀 PLUS BOGO 40%…"
click at [207, 177] on span "Submit" at bounding box center [212, 177] width 14 height 6
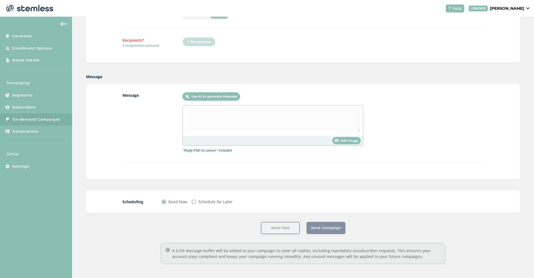
scroll to position [2, 0]
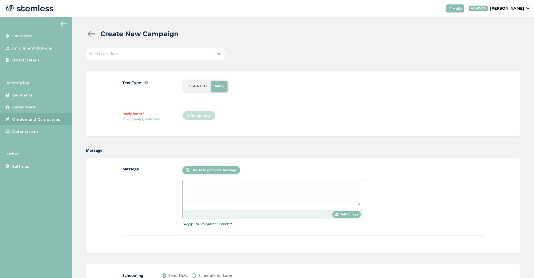
click at [183, 53] on div "Select Locations" at bounding box center [155, 54] width 139 height 12
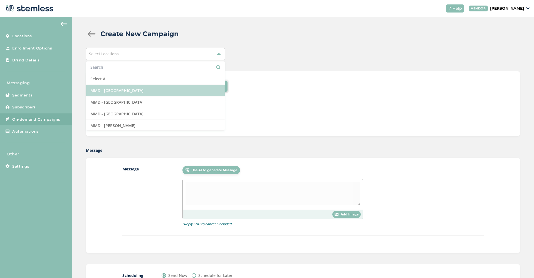
click at [162, 95] on li "MMD - [GEOGRAPHIC_DATA]" at bounding box center [155, 91] width 139 height 12
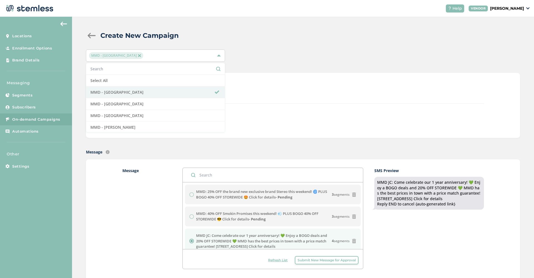
scroll to position [0, 0]
click at [301, 76] on div "Text Type SMS : A cost effective way to reach your customers. Send a intro text…" at bounding box center [303, 105] width 434 height 65
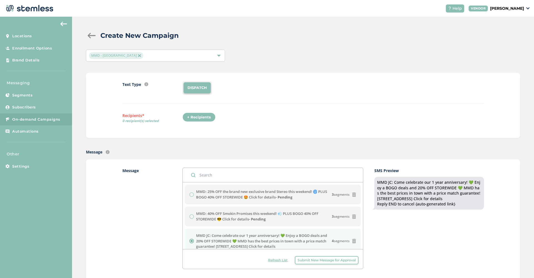
click at [37, 117] on span "On-demand Campaigns" at bounding box center [36, 120] width 48 height 6
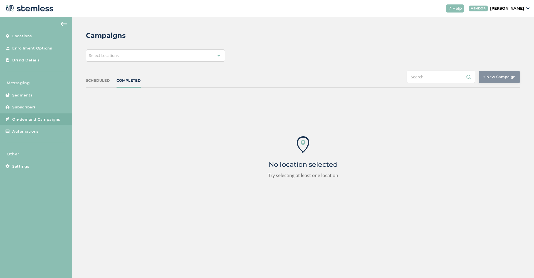
click at [159, 51] on div "Select Locations" at bounding box center [155, 56] width 139 height 12
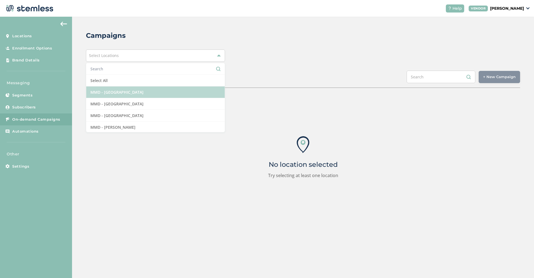
click at [154, 89] on li "MMD - [GEOGRAPHIC_DATA]" at bounding box center [155, 93] width 139 height 12
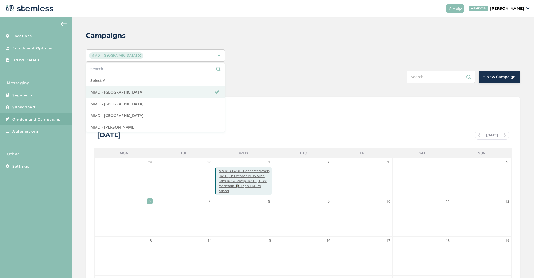
click at [270, 56] on div "MMD - Hollywood Select All MMD - Hollywood MMD - Jersey City MMD - [GEOGRAPHIC_…" at bounding box center [303, 56] width 434 height 12
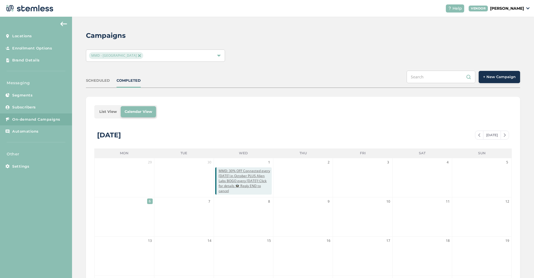
click at [98, 82] on div "SCHEDULED" at bounding box center [98, 81] width 24 height 6
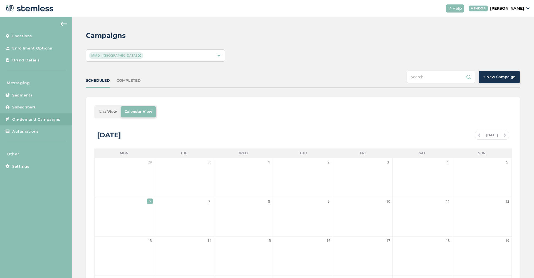
click at [481, 134] on span at bounding box center [480, 135] width 8 height 7
click at [507, 135] on span at bounding box center [505, 135] width 8 height 7
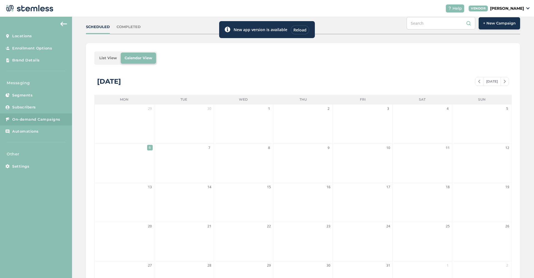
click at [495, 26] on button "+ New Campaign" at bounding box center [499, 23] width 41 height 12
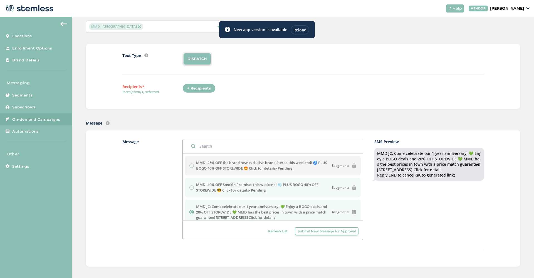
scroll to position [28, 0]
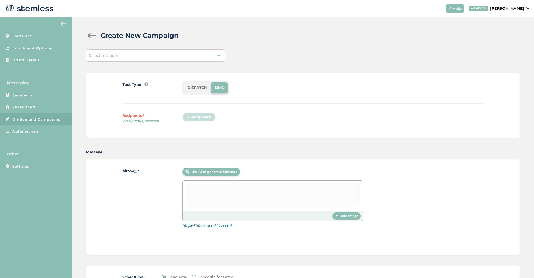
click at [176, 56] on div "Select Locations" at bounding box center [155, 56] width 139 height 12
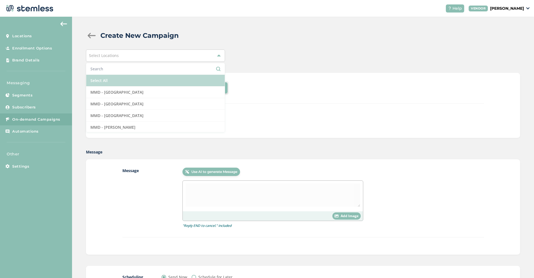
click at [164, 83] on li "Select All" at bounding box center [155, 81] width 139 height 12
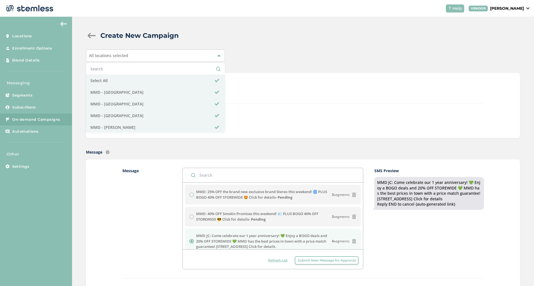
click at [320, 260] on span "Submit New Message for Approval" at bounding box center [327, 260] width 58 height 5
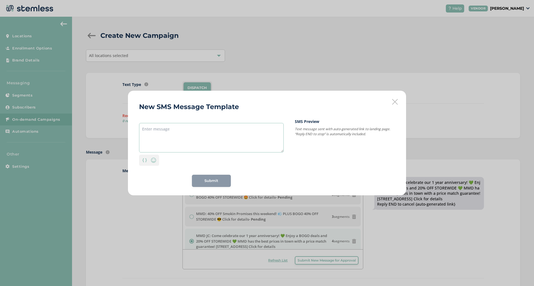
click at [171, 137] on textarea at bounding box center [211, 138] width 145 height 30
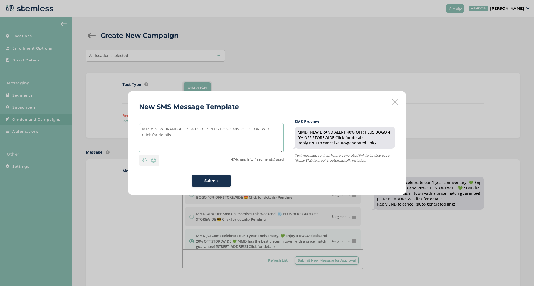
click at [155, 128] on textarea "MMD: NEW BRAND ALERT 40% OFF! PLUS BOGO 40% OFF STOREWIDE Click for details" at bounding box center [211, 138] width 145 height 30
click at [156, 161] on img at bounding box center [153, 160] width 7 height 7
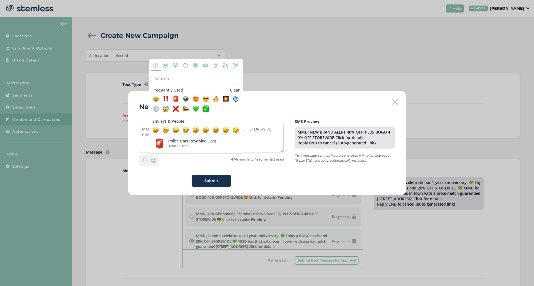
click at [176, 101] on span at bounding box center [176, 98] width 7 height 7
type textarea "MMD: NEW BRAND ALERT 40% OFF! PLUS BOGO 40% OFF STOREWIDE Click for details 🚨"
click at [210, 184] on button "Submit" at bounding box center [211, 181] width 39 height 12
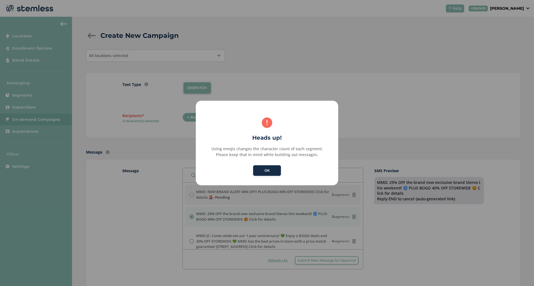
click at [258, 168] on button "OK" at bounding box center [267, 170] width 28 height 11
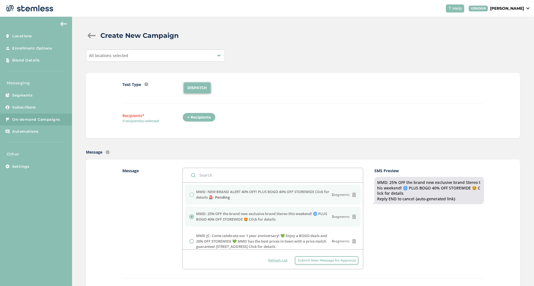
click at [202, 191] on label "MMD: NEW BRAND ALERT 40% OFF! PLUS BOGO 40% OFF STOREWIDE Click for details 🚨 -…" at bounding box center [264, 194] width 136 height 11
drag, startPoint x: 197, startPoint y: 191, endPoint x: 213, endPoint y: 199, distance: 17.3
click at [213, 199] on label "MMD: NEW BRAND ALERT 40% OFF! PLUS BOGO 40% OFF STOREWIDE Click for details 🚨 -…" at bounding box center [264, 194] width 136 height 11
copy label "MMD: NEW BRAND ALERT 40% OFF! PLUS BOGO 40% OFF STOREWIDE Click for details 🚨"
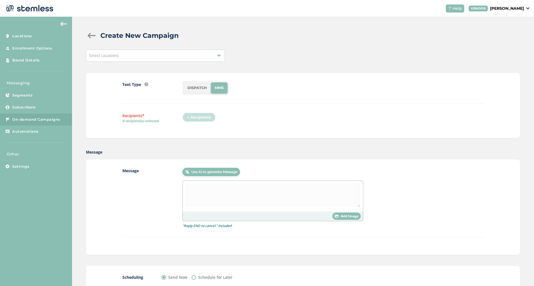
click at [168, 61] on div "Select Locations" at bounding box center [155, 56] width 139 height 12
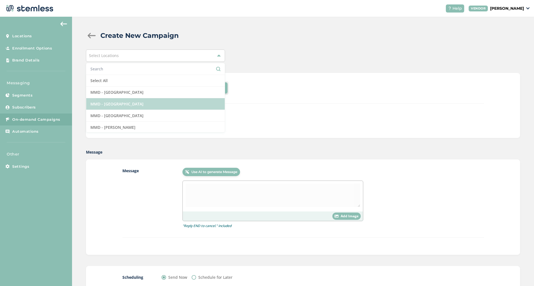
click at [120, 103] on li "MMD - [GEOGRAPHIC_DATA]" at bounding box center [155, 104] width 139 height 12
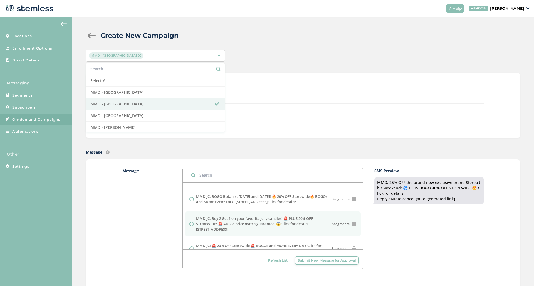
scroll to position [70, 0]
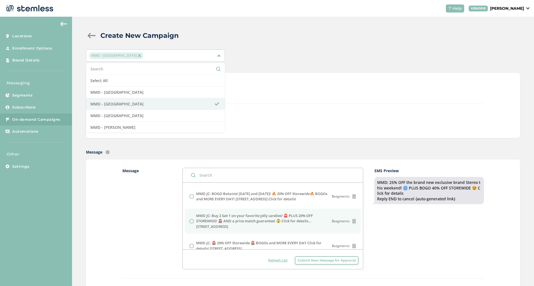
click at [266, 219] on label "MMD JC: Buy 2 Get 1 on your favorite jelly candies! 🚨 PLUS 20% OFF STOREWIDE! 🚨…" at bounding box center [264, 221] width 136 height 16
radio input "false"
radio input "true"
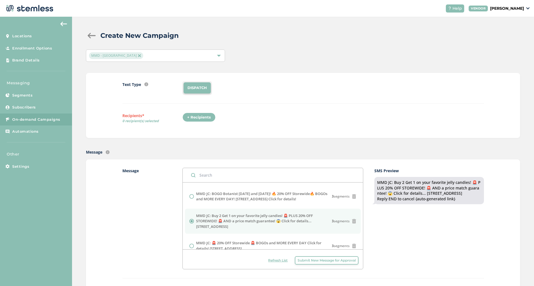
click at [200, 115] on div "+ Recipients" at bounding box center [199, 117] width 33 height 9
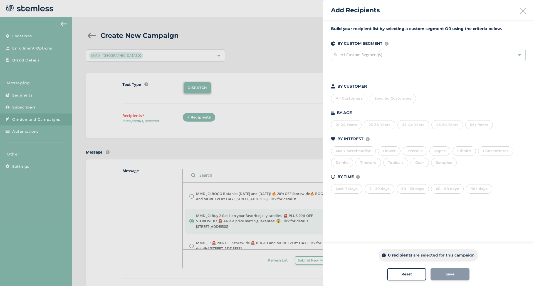
click at [348, 97] on div "All Customers" at bounding box center [349, 98] width 36 height 9
click at [460, 274] on div "Save" at bounding box center [450, 275] width 30 height 6
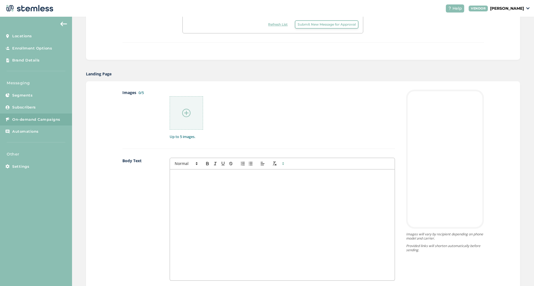
scroll to position [182, 0]
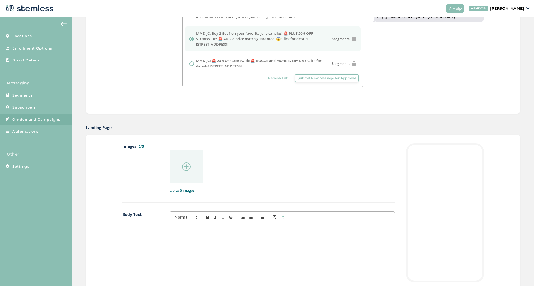
click at [188, 166] on img at bounding box center [186, 167] width 8 height 8
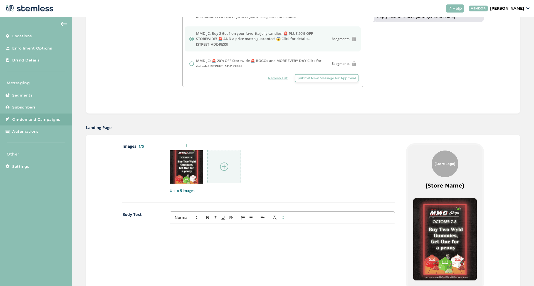
click at [225, 168] on img at bounding box center [224, 167] width 8 height 8
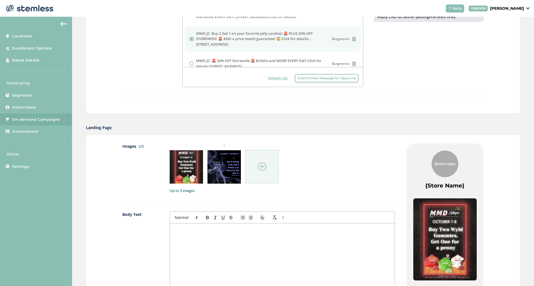
click at [259, 166] on img at bounding box center [262, 167] width 8 height 8
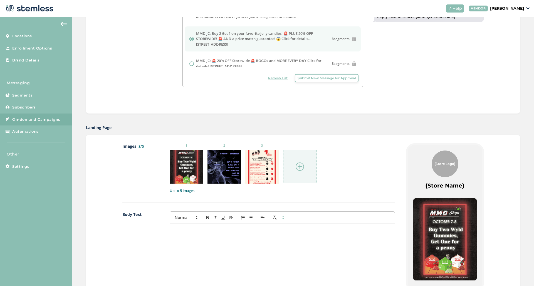
click at [302, 164] on img at bounding box center [300, 167] width 8 height 8
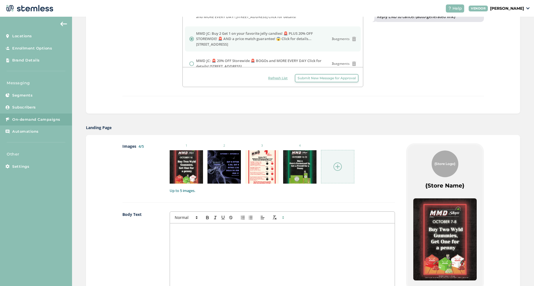
click at [335, 166] on img at bounding box center [338, 167] width 8 height 8
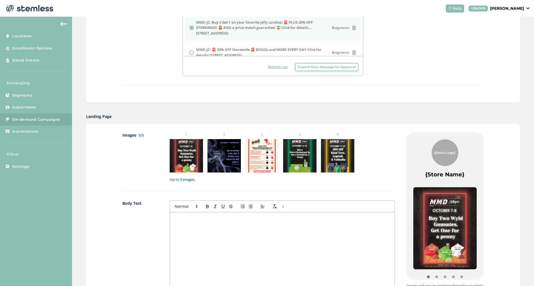
scroll to position [223, 0]
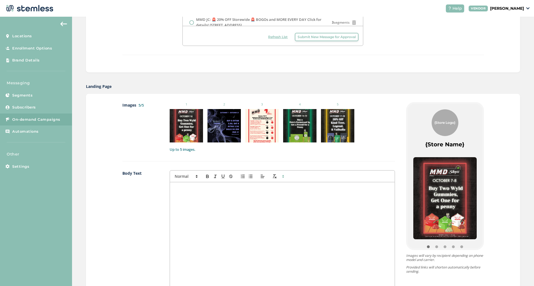
click at [242, 217] on div at bounding box center [282, 237] width 225 height 111
click at [225, 117] on div at bounding box center [224, 125] width 33 height 33
click at [252, 187] on p "MMD JC: Buy 2 Get 1 Wyld Gummies! BOGO Rh" at bounding box center [282, 188] width 217 height 5
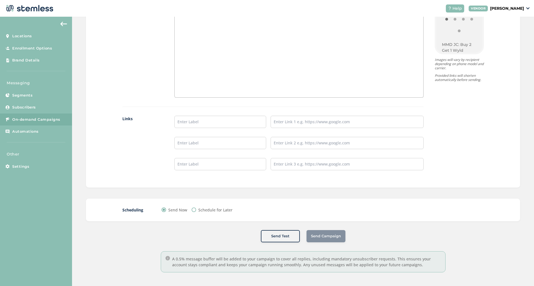
scroll to position [419, 0]
click at [195, 123] on input "text" at bounding box center [221, 122] width 92 height 12
type input "SHOP NOW"
click at [288, 126] on input "text" at bounding box center [347, 122] width 153 height 12
paste input "[URL][DOMAIN_NAME]"
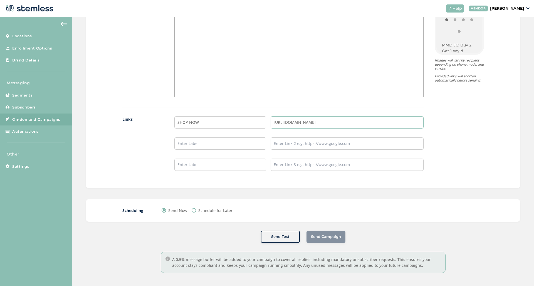
type input "[URL][DOMAIN_NAME]"
click at [328, 81] on div "MMD JC: Buy 2 Get 1 Wyld Gummies! BOGO Rythm 1/8s! and a Garden Greens BOGO to …" at bounding box center [299, 42] width 249 height 111
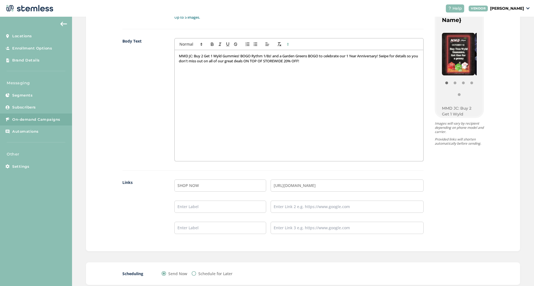
scroll to position [345, 0]
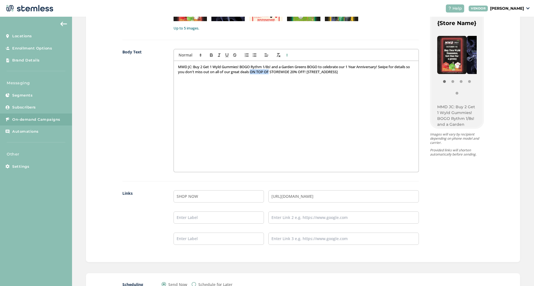
drag, startPoint x: 254, startPoint y: 71, endPoint x: 273, endPoint y: 72, distance: 19.3
click at [273, 72] on p "MMD JC: Buy 2 Get 1 Wyld Gummies! BOGO Rythm 1/8s! and a Garden Greens BOGO to …" at bounding box center [296, 69] width 237 height 10
click at [314, 89] on div "MMD JC: Buy 2 Get 1 Wyld Gummies! BOGO Rythm 1/8s! and a Garden Greens BOGO to …" at bounding box center [296, 116] width 245 height 111
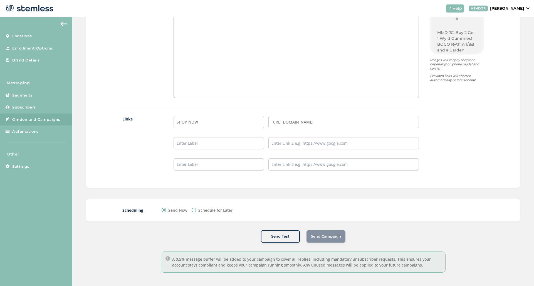
scroll to position [419, 0]
click at [222, 209] on label "Schedule for Later" at bounding box center [215, 211] width 34 height 6
click at [196, 209] on input "Schedule for Later" at bounding box center [194, 210] width 4 height 4
radio input "true"
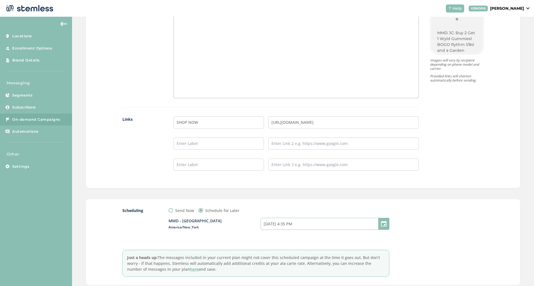
click at [326, 225] on input "[DATE] 4:35 PM" at bounding box center [325, 224] width 129 height 12
select select "19"
select select "35"
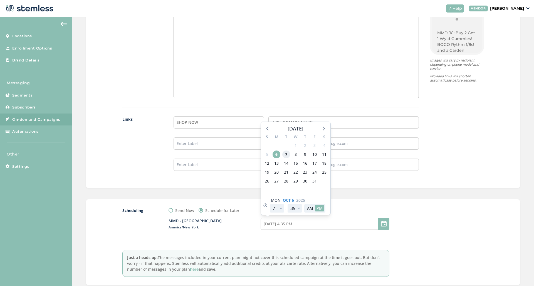
click at [287, 154] on span "7" at bounding box center [286, 155] width 8 height 8
type input "[DATE] 4:35 PM"
select select "21"
type input "[DATE] 6:35 PM"
select select "21"
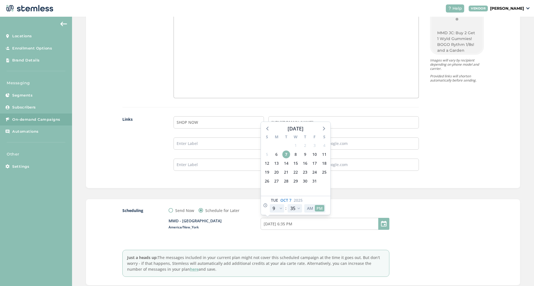
click at [311, 209] on button "AM" at bounding box center [310, 208] width 9 height 6
type input "[DATE] 6:35 AM"
select select "9"
click at [415, 220] on div at bounding box center [442, 242] width 83 height 69
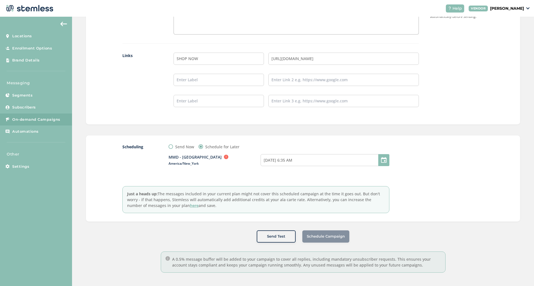
scroll to position [482, 0]
click at [386, 212] on label "Just a heads up: The messages included in your current plan might not cover thi…" at bounding box center [255, 199] width 267 height 27
click at [313, 77] on input "text" at bounding box center [344, 80] width 151 height 12
click at [321, 237] on div "Schedule Campaign" at bounding box center [326, 237] width 47 height 12
click at [224, 157] on img at bounding box center [226, 157] width 4 height 4
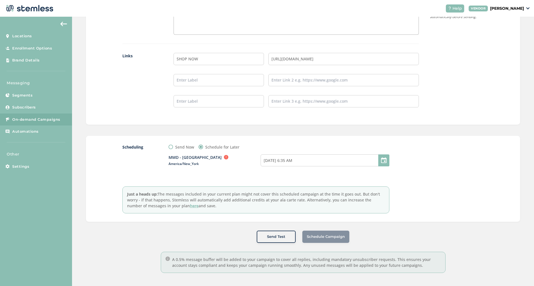
click at [190, 146] on label "Send Now" at bounding box center [184, 147] width 19 height 6
click at [173, 146] on input "Send Now" at bounding box center [171, 147] width 4 height 4
radio input "true"
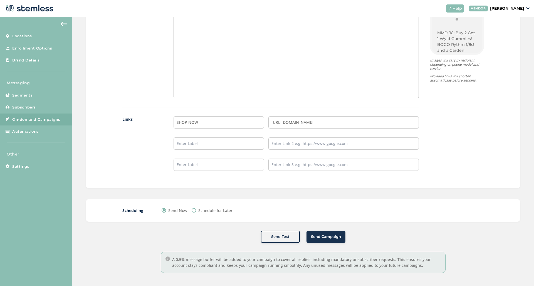
click at [225, 208] on label "Schedule for Later" at bounding box center [215, 211] width 34 height 6
click at [196, 208] on input "Schedule for Later" at bounding box center [194, 210] width 4 height 4
radio input "true"
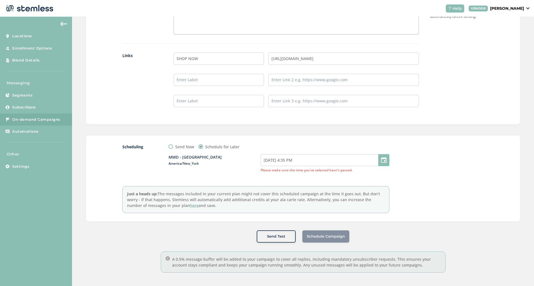
scroll to position [482, 0]
click at [336, 240] on div "Schedule Campaign" at bounding box center [326, 237] width 47 height 12
click at [331, 235] on div "Schedule Campaign" at bounding box center [326, 237] width 47 height 12
click at [312, 158] on input "[DATE] 4:35 PM" at bounding box center [325, 160] width 129 height 12
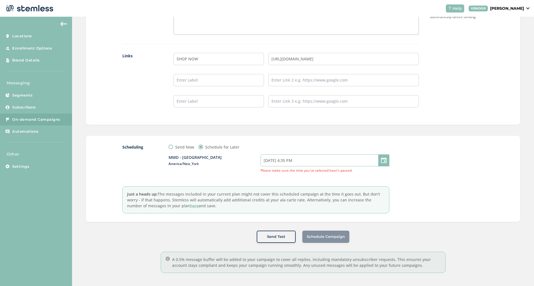
select select "19"
select select "35"
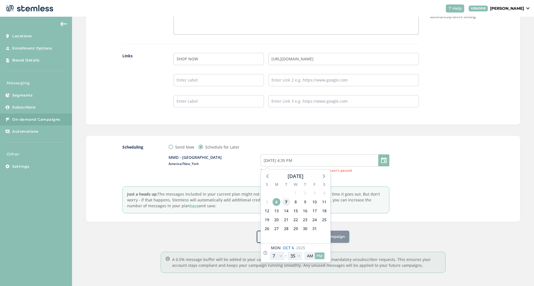
click at [287, 201] on span "7" at bounding box center [286, 202] width 8 height 8
type input "[DATE] 4:35 PM"
select select "21"
type input "[DATE] 6:35 PM"
select select "21"
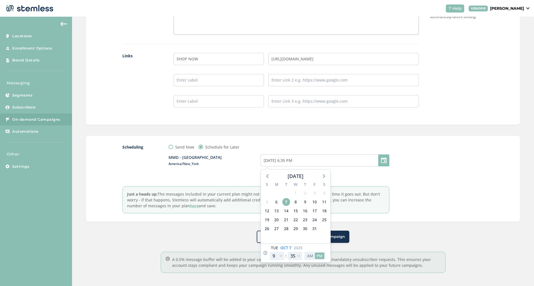
click at [311, 254] on button "AM" at bounding box center [310, 256] width 9 height 6
type input "[DATE] 6:35 AM"
select select "9"
click at [456, 204] on div at bounding box center [442, 178] width 83 height 69
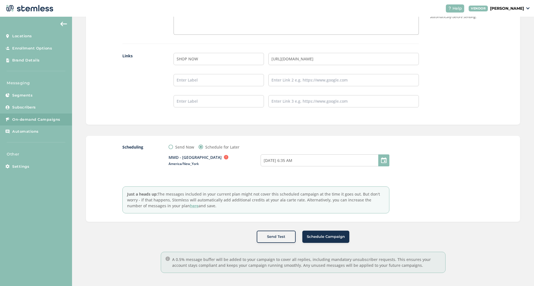
click at [340, 234] on span "Schedule Campaign" at bounding box center [326, 237] width 38 height 6
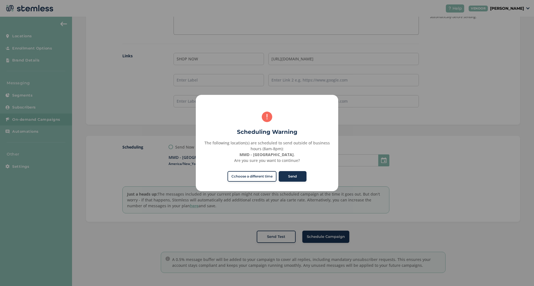
click at [268, 178] on button "Cchoose a different time" at bounding box center [252, 176] width 49 height 11
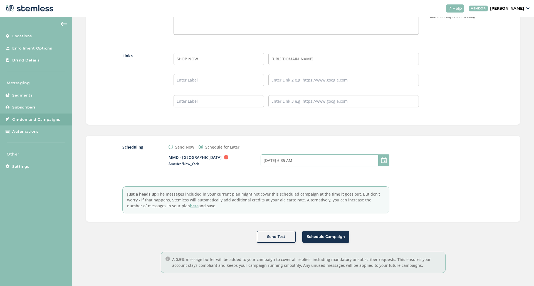
click at [318, 159] on input "[DATE] 6:35 AM" at bounding box center [325, 160] width 129 height 12
select select "9"
select select "35"
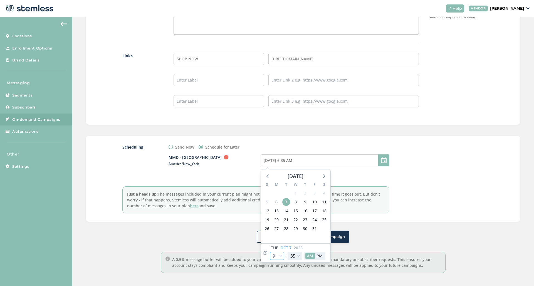
select select "11"
type input "[DATE] 8:35 AM"
select select "11"
click at [419, 180] on div at bounding box center [442, 178] width 83 height 69
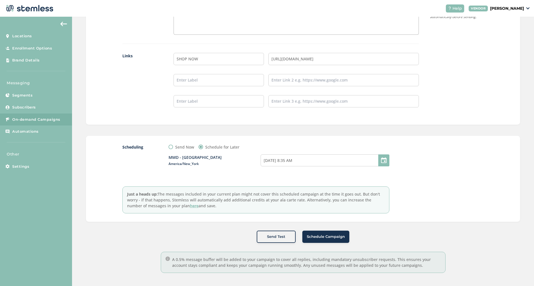
click at [341, 239] on span "Schedule Campaign" at bounding box center [326, 237] width 38 height 6
